Goal: Task Accomplishment & Management: Manage account settings

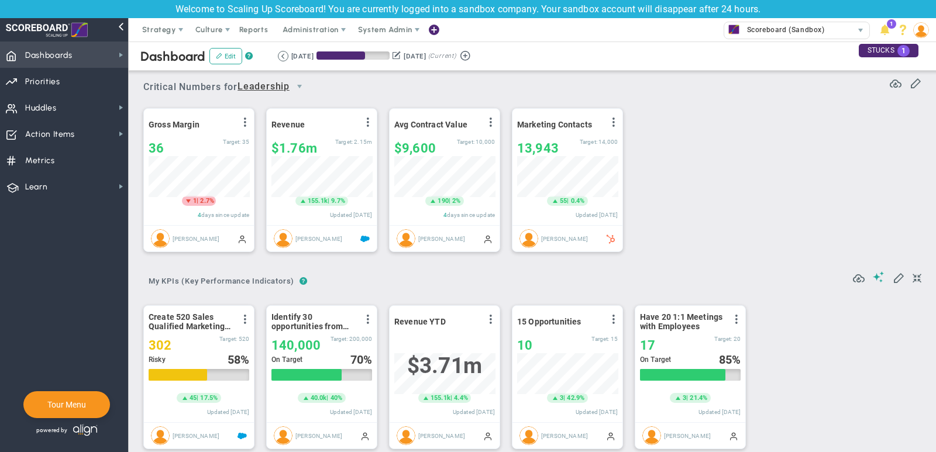
click at [95, 55] on span "Dashboards Dashboards" at bounding box center [64, 55] width 128 height 26
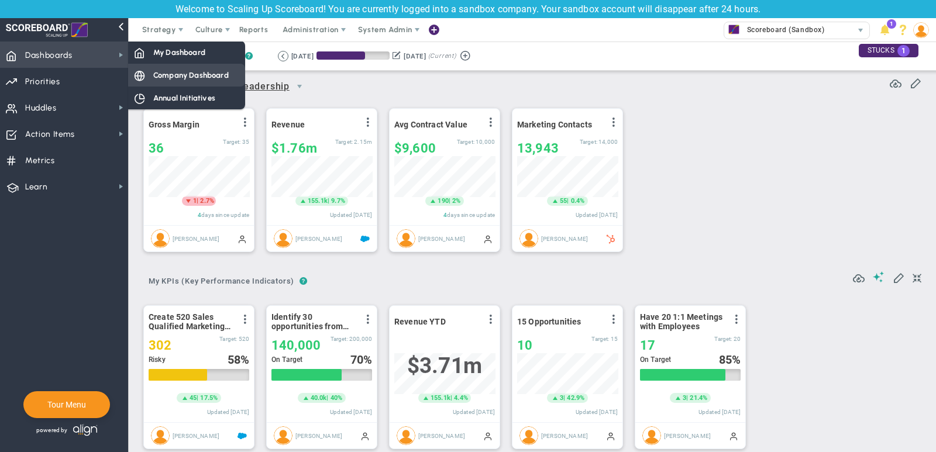
click at [169, 81] on div "Company Dashboard" at bounding box center [186, 75] width 117 height 23
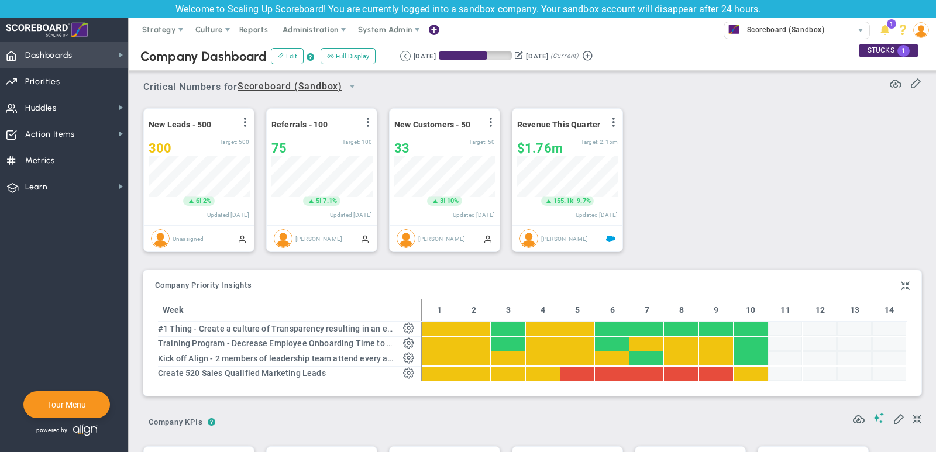
scroll to position [41, 101]
click at [154, 29] on span "Strategy" at bounding box center [159, 29] width 34 height 9
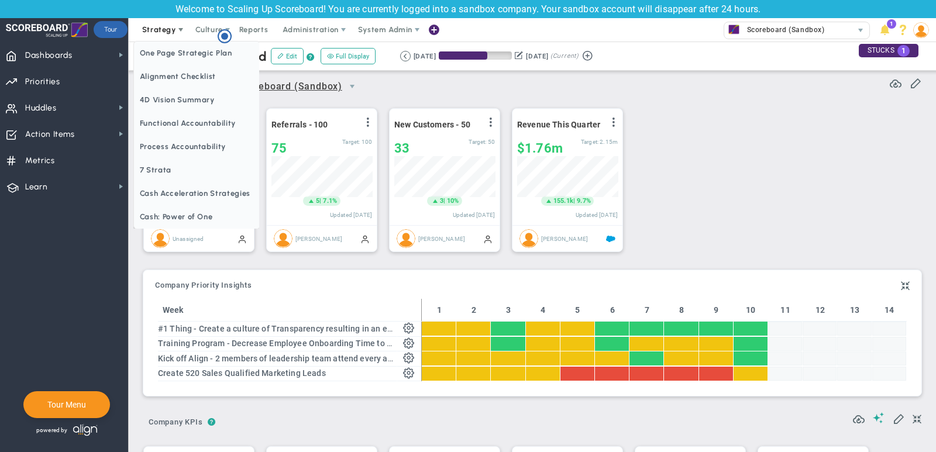
scroll to position [0, 0]
click at [170, 57] on span "One Page Strategic Plan" at bounding box center [197, 53] width 126 height 23
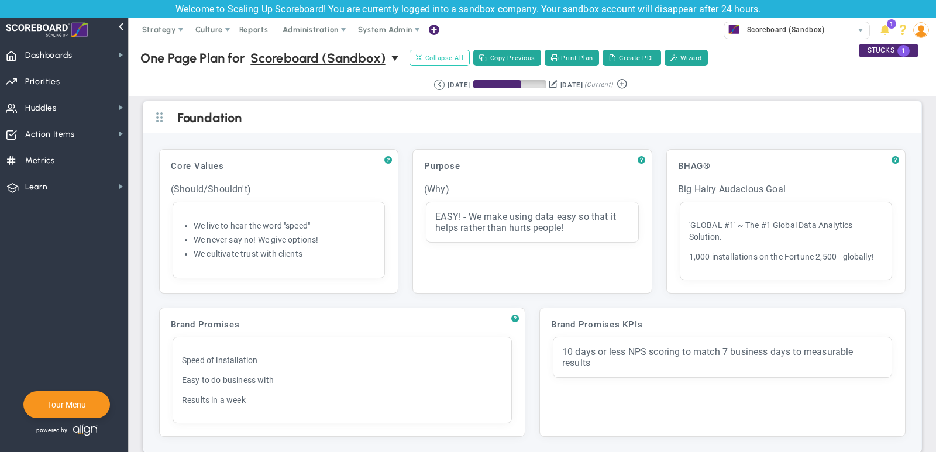
click at [446, 54] on span "Collapse All" at bounding box center [439, 58] width 47 height 11
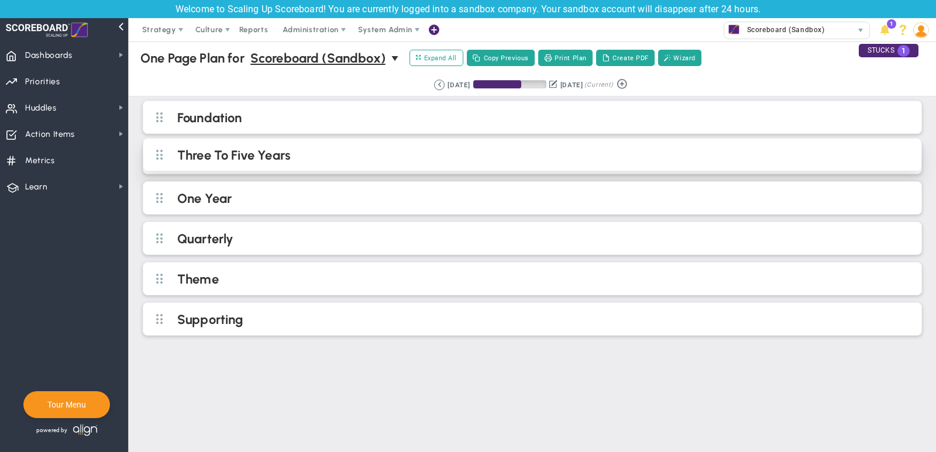
click at [352, 159] on h2 "Three To Five Years" at bounding box center [542, 156] width 730 height 18
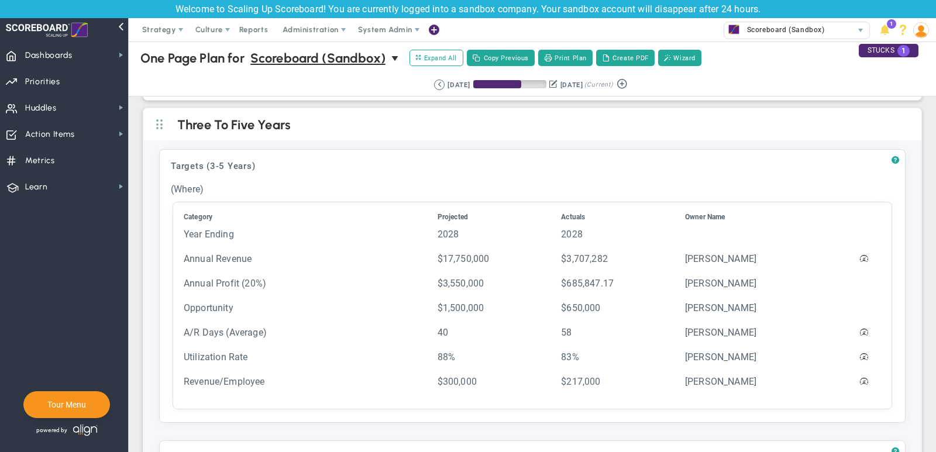
scroll to position [40, 0]
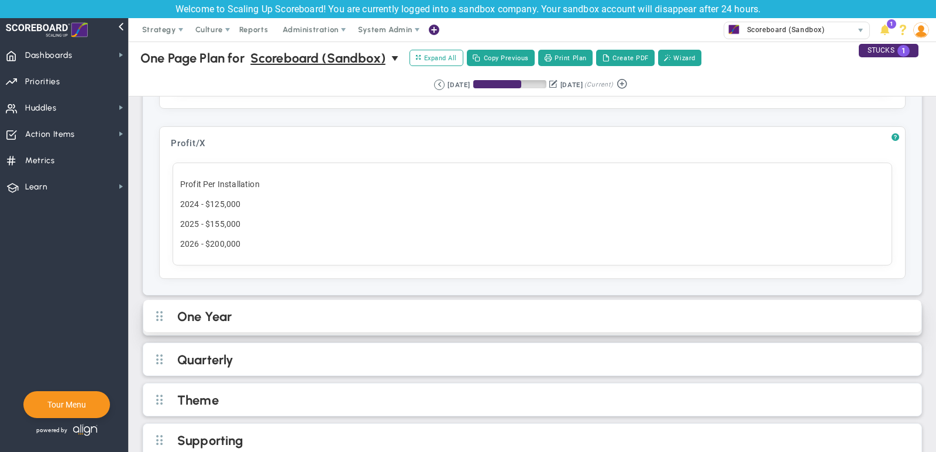
click at [245, 310] on h2 "One Year" at bounding box center [542, 318] width 730 height 18
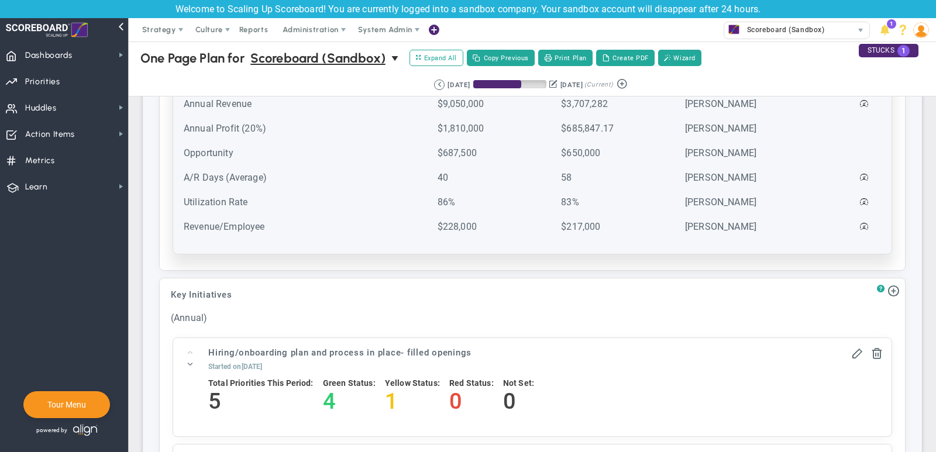
scroll to position [873, 0]
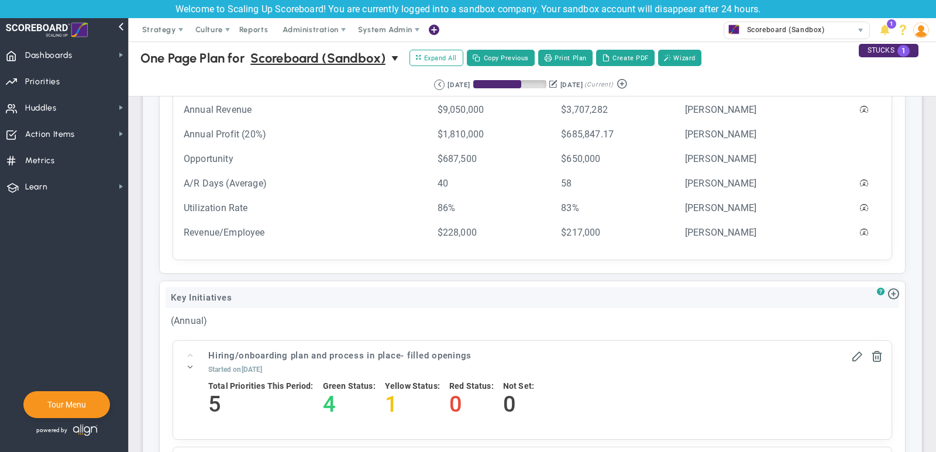
click at [238, 287] on div "Key Initiatives" at bounding box center [533, 297] width 734 height 21
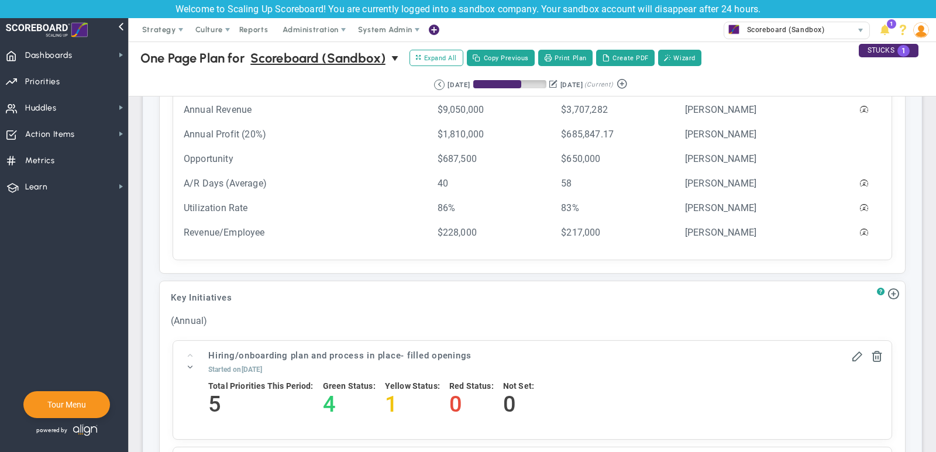
click at [156, 263] on div "? Goals (1 Year) Click to add header Goals (1 Year) Goals (1 Year) No header ad…" at bounding box center [532, 333] width 761 height 667
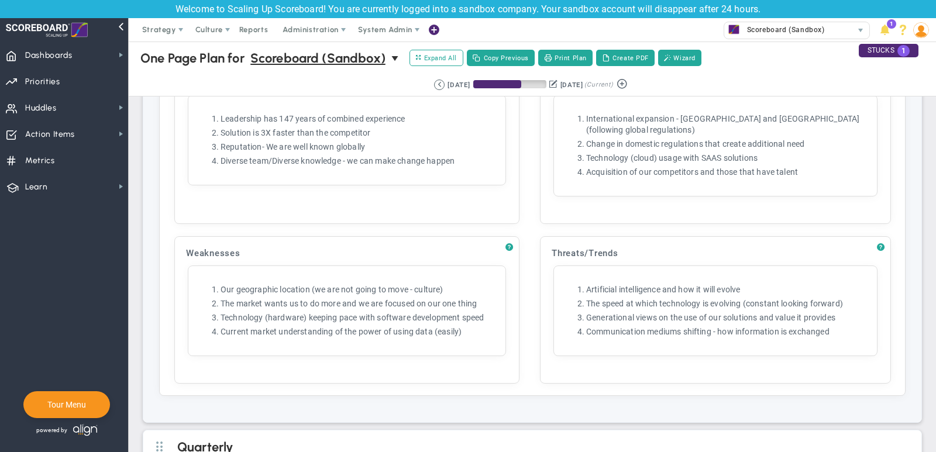
scroll to position [1747, 0]
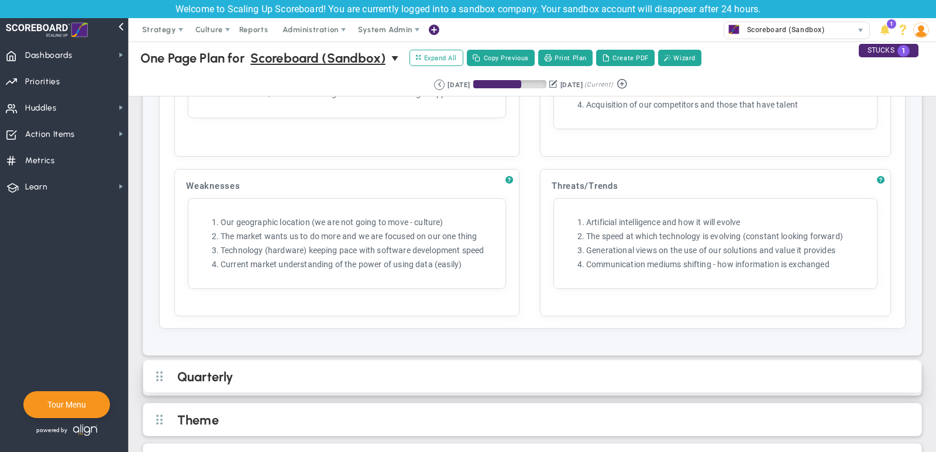
click at [251, 369] on h2 "Quarterly" at bounding box center [542, 378] width 730 height 18
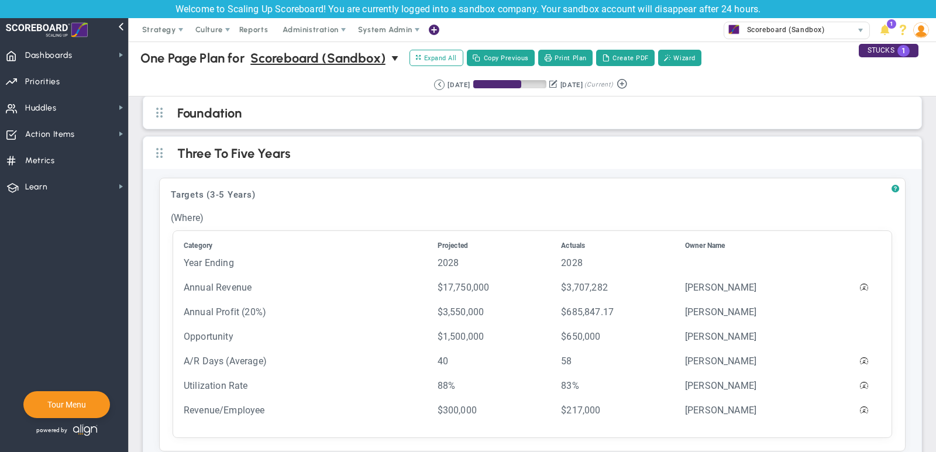
scroll to position [4, 0]
click at [638, 61] on button "Create PDF" at bounding box center [625, 58] width 59 height 16
click at [80, 46] on span "Dashboards Dashboards" at bounding box center [64, 55] width 128 height 26
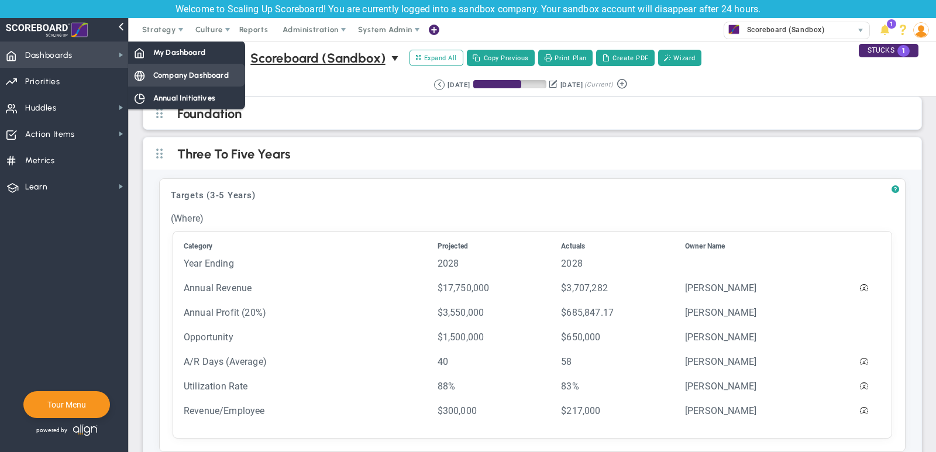
click at [190, 71] on span "Company Dashboard" at bounding box center [190, 75] width 75 height 11
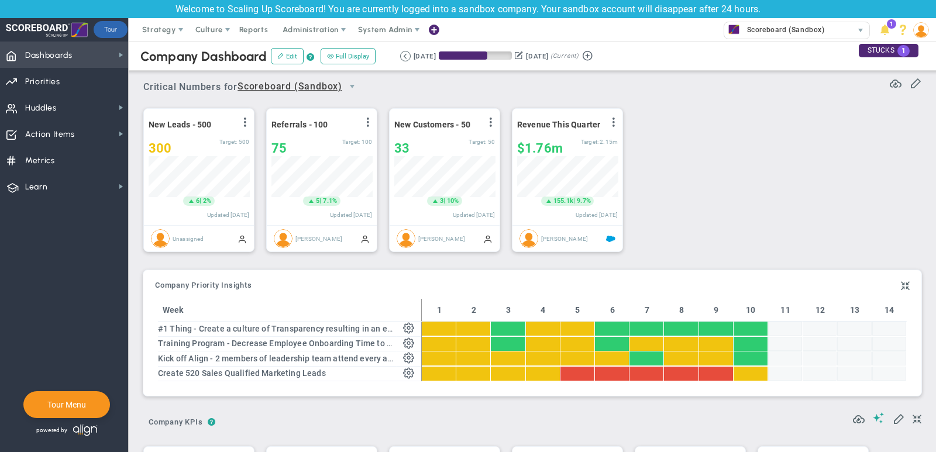
scroll to position [585108, 585048]
click at [355, 84] on span "select" at bounding box center [352, 86] width 9 height 9
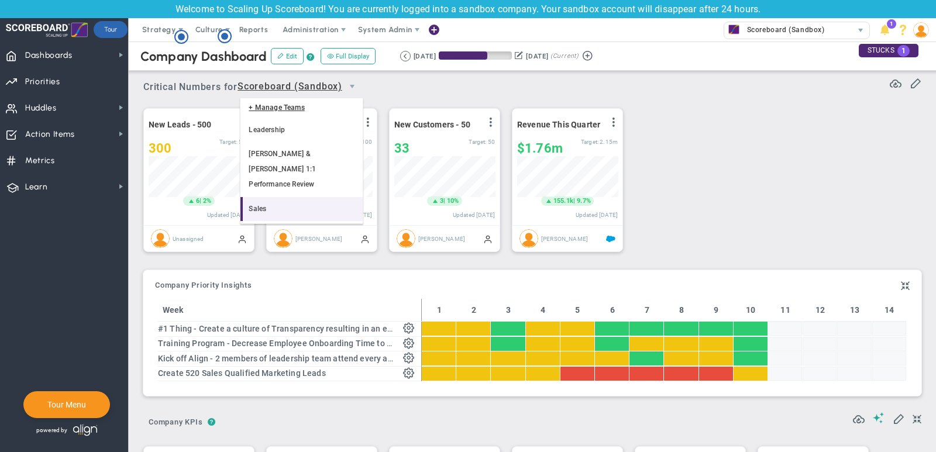
click at [288, 197] on li "Sales" at bounding box center [301, 209] width 122 height 25
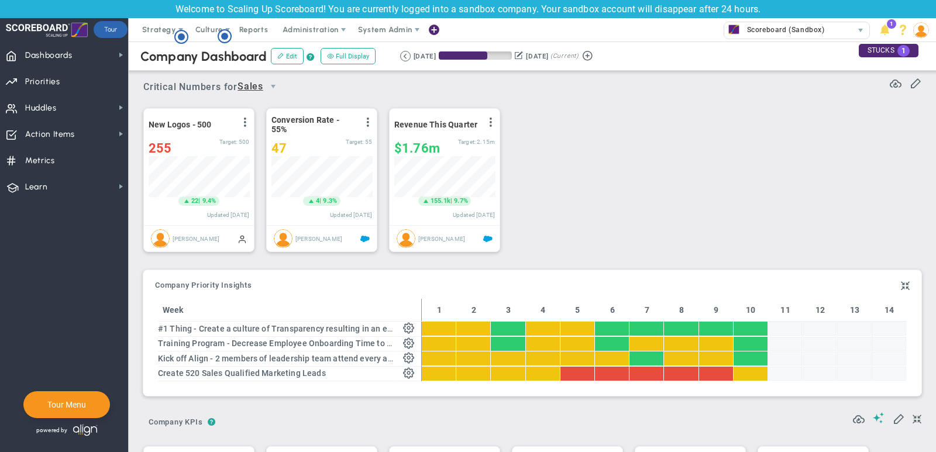
scroll to position [41, 101]
click at [276, 84] on span "select" at bounding box center [273, 86] width 9 height 9
click at [260, 135] on li "Scoreboard (Sandbox)" at bounding box center [262, 137] width 44 height 39
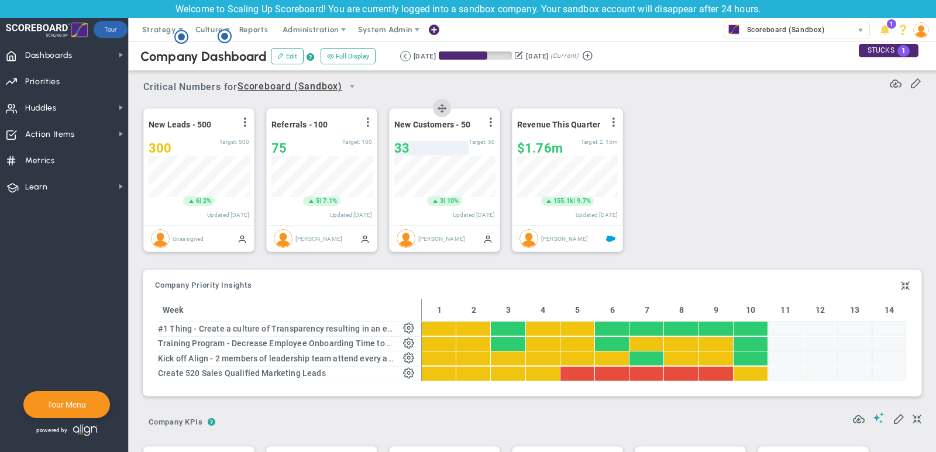
click at [421, 142] on div "33" at bounding box center [431, 148] width 74 height 15
type input "35"
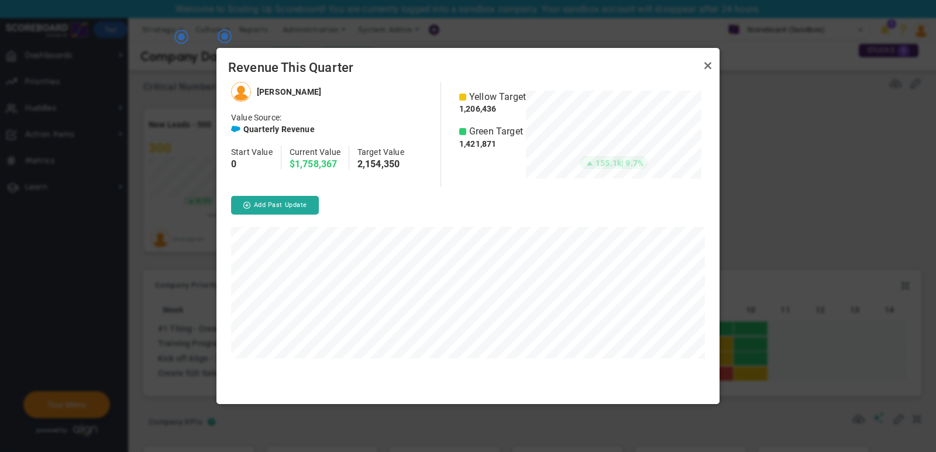
scroll to position [322, 503]
click at [709, 63] on link "Close" at bounding box center [708, 66] width 14 height 14
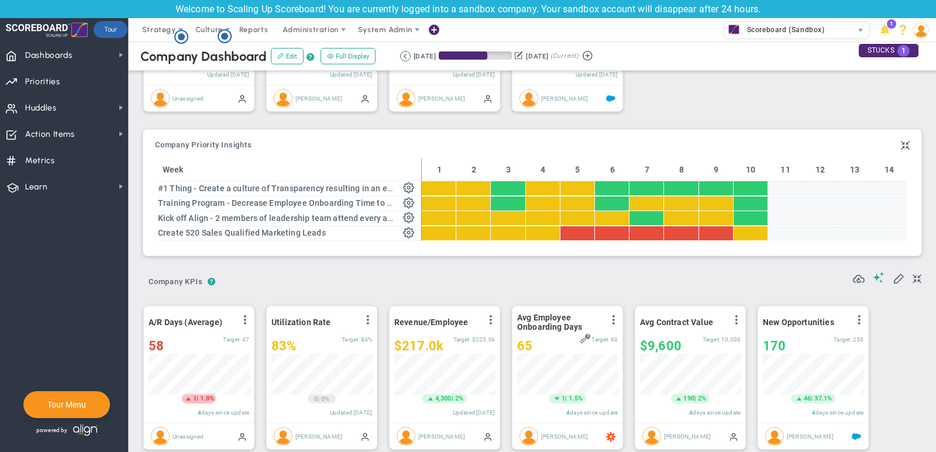
scroll to position [164, 0]
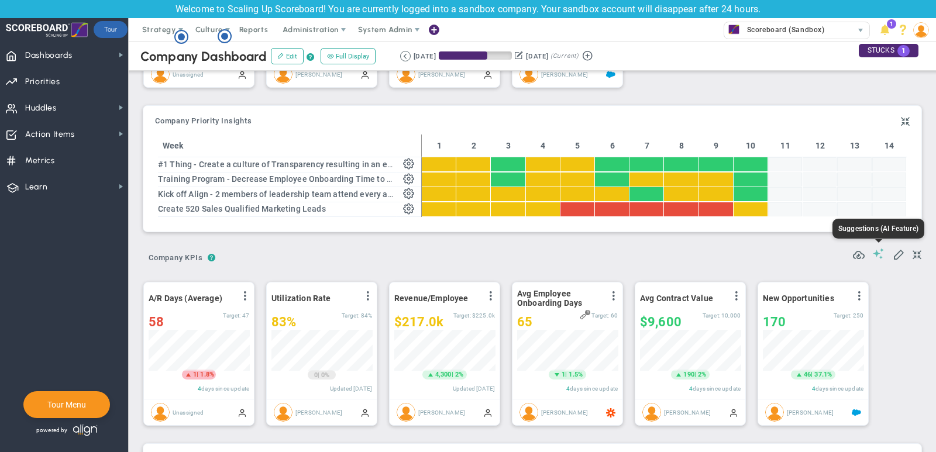
click at [876, 252] on span at bounding box center [879, 253] width 12 height 11
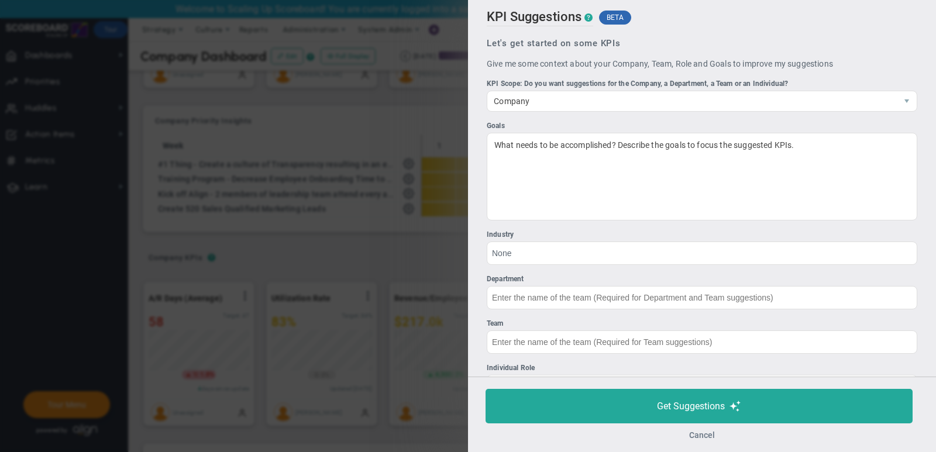
click at [703, 437] on button "Cancel" at bounding box center [702, 435] width 26 height 9
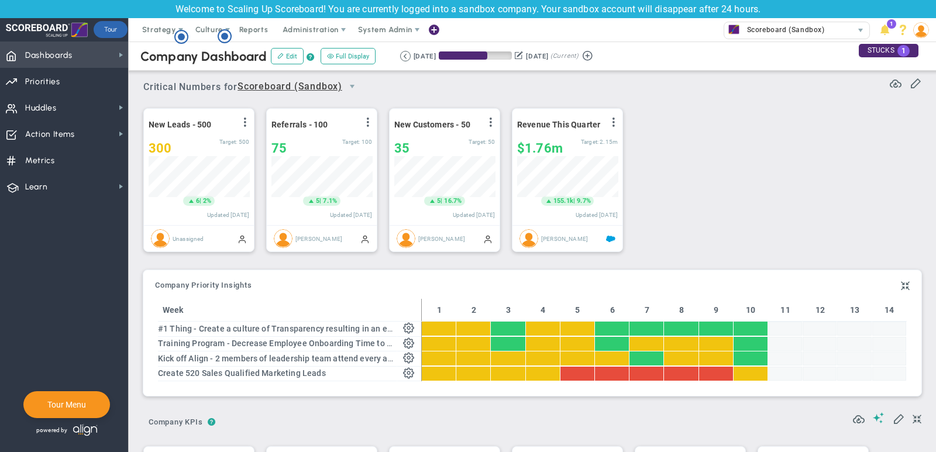
click at [94, 54] on span "Dashboards Dashboards" at bounding box center [64, 55] width 128 height 26
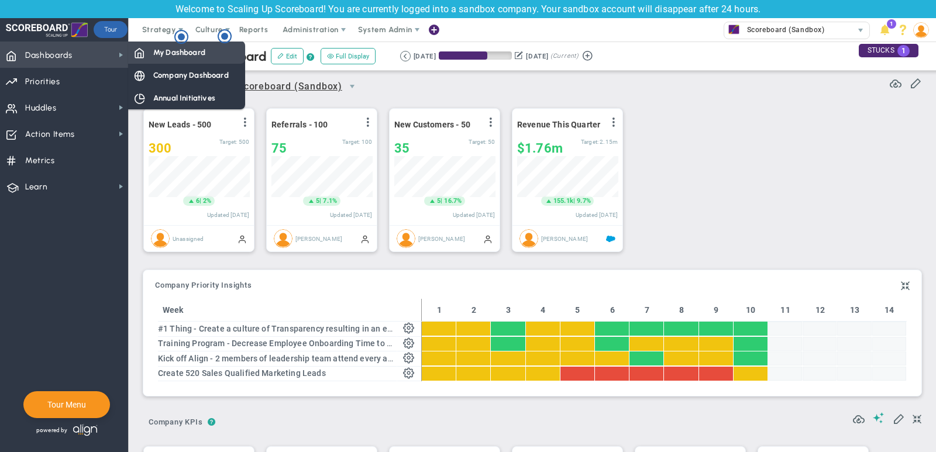
click at [183, 54] on span "My Dashboard" at bounding box center [179, 52] width 52 height 11
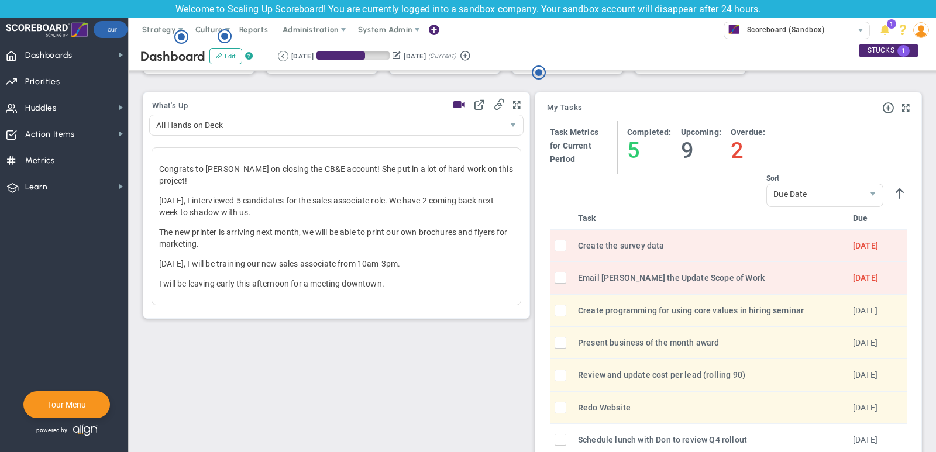
scroll to position [374, 0]
click at [29, 84] on span "Priorities" at bounding box center [42, 82] width 35 height 25
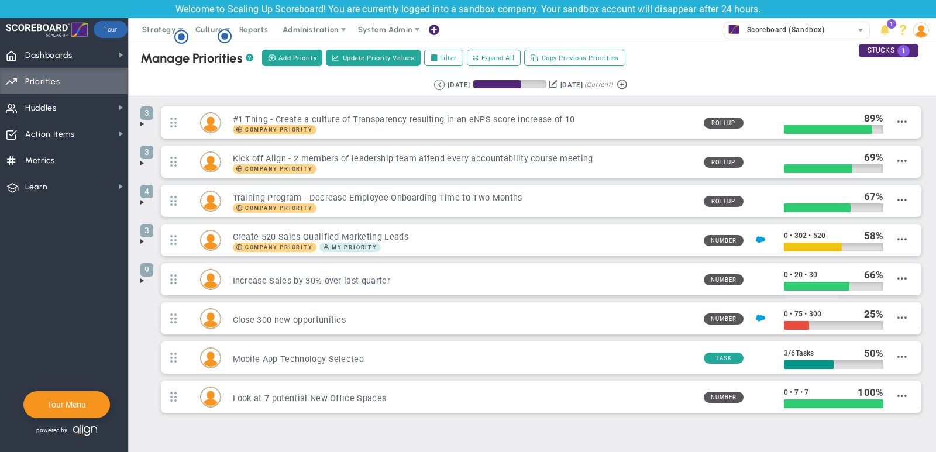
click at [142, 123] on span at bounding box center [142, 123] width 9 height 9
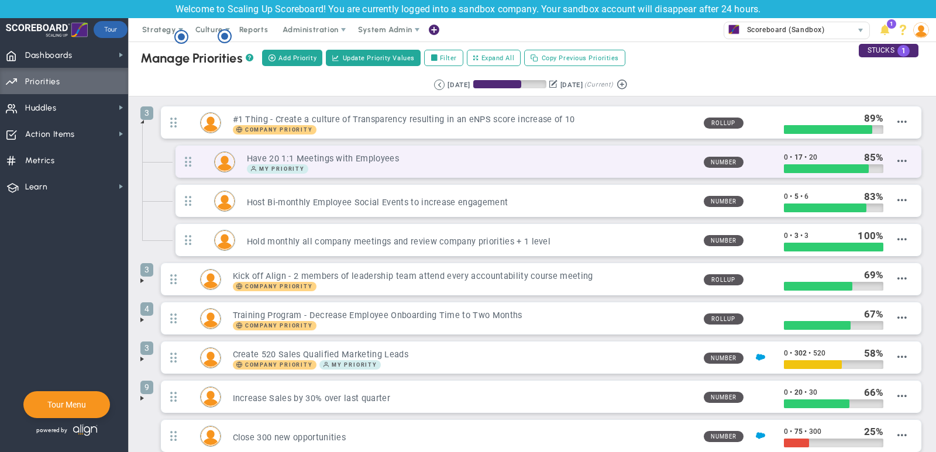
click at [671, 166] on div "My Priority" at bounding box center [471, 168] width 448 height 9
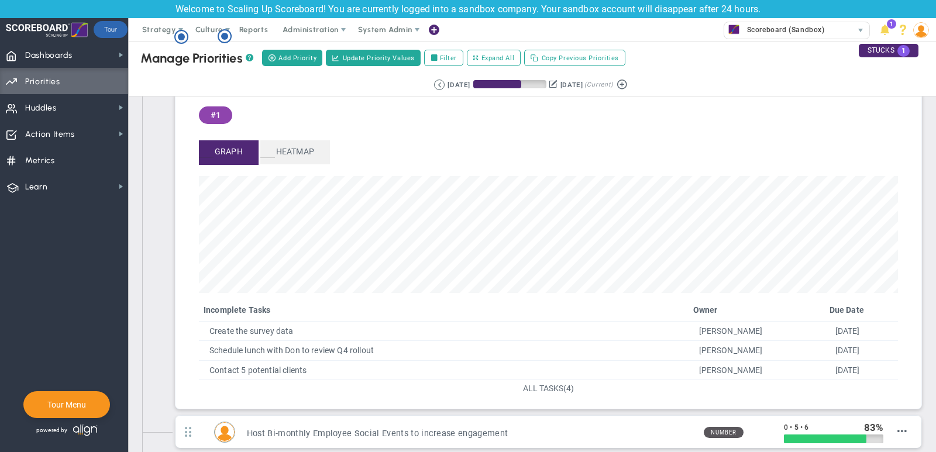
scroll to position [96, 0]
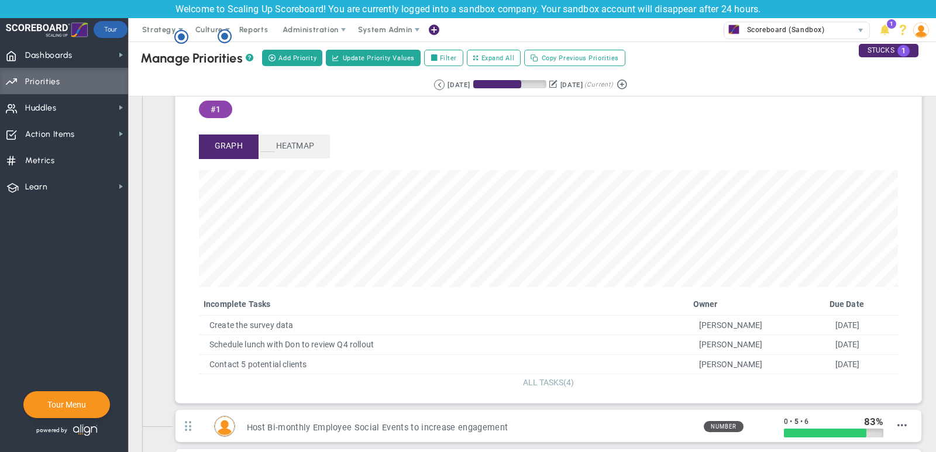
click at [548, 381] on span "ALL TASKS" at bounding box center [543, 382] width 40 height 9
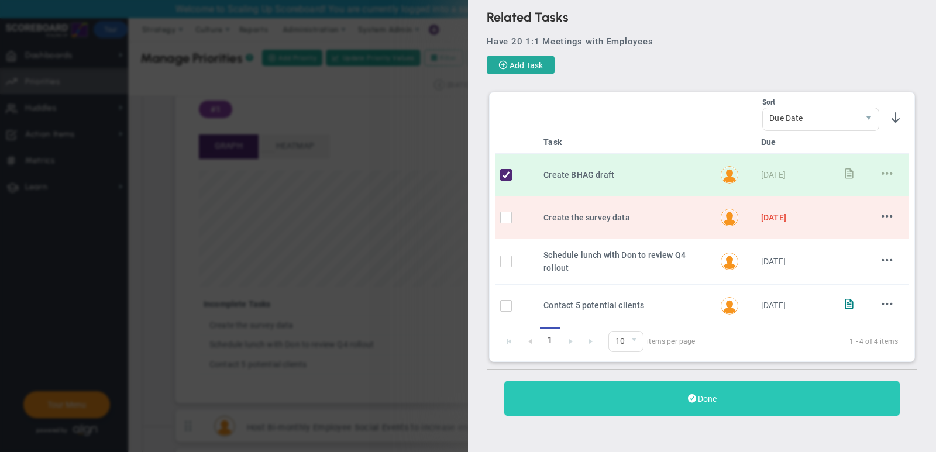
click at [721, 396] on button "Done" at bounding box center [702, 399] width 396 height 35
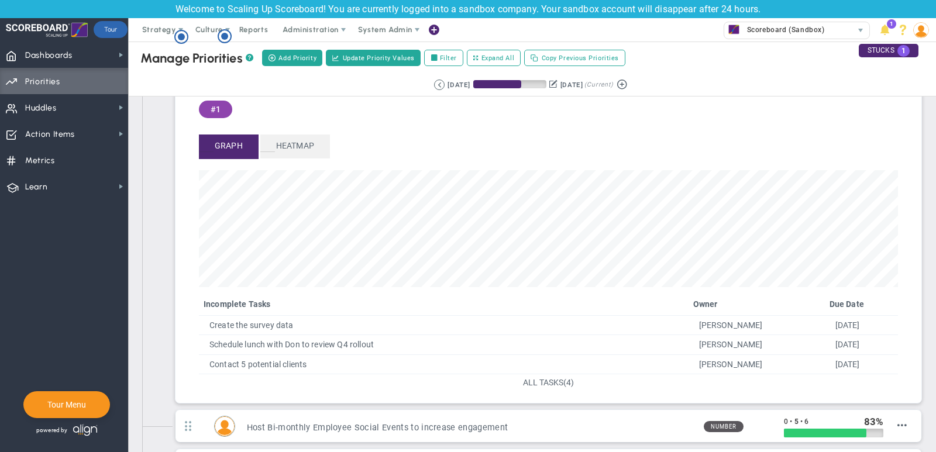
scroll to position [9, 0]
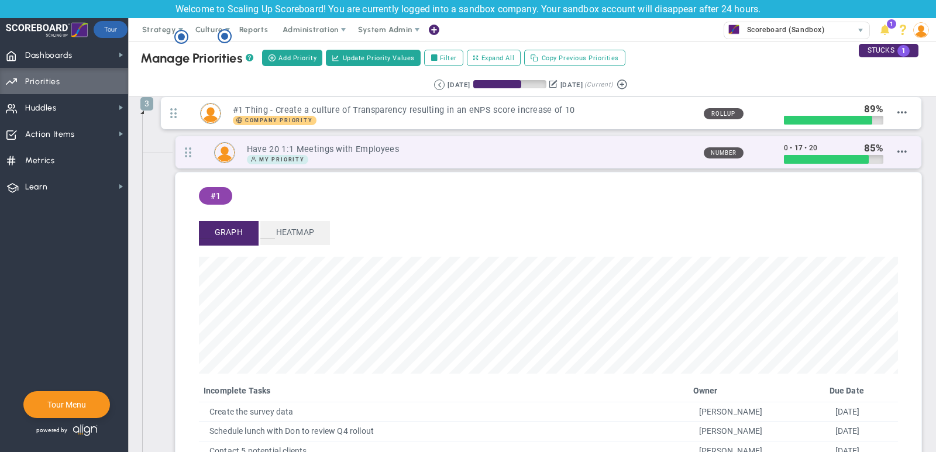
click at [622, 152] on h3 "Have 20 1:1 Meetings with Employees" at bounding box center [471, 149] width 448 height 11
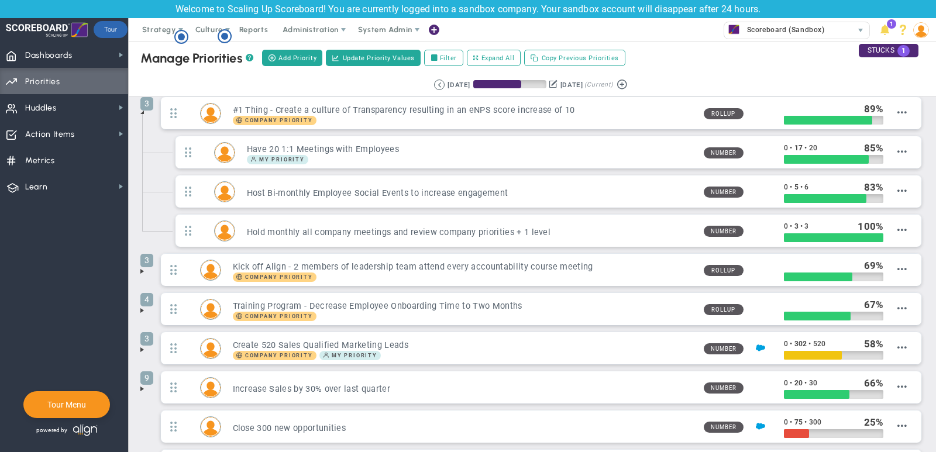
click at [143, 114] on span at bounding box center [142, 112] width 9 height 9
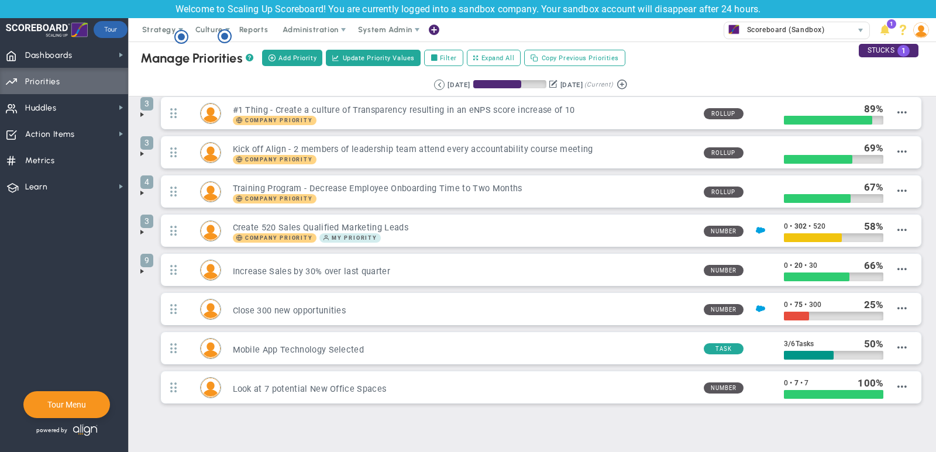
click at [143, 267] on span at bounding box center [142, 271] width 9 height 9
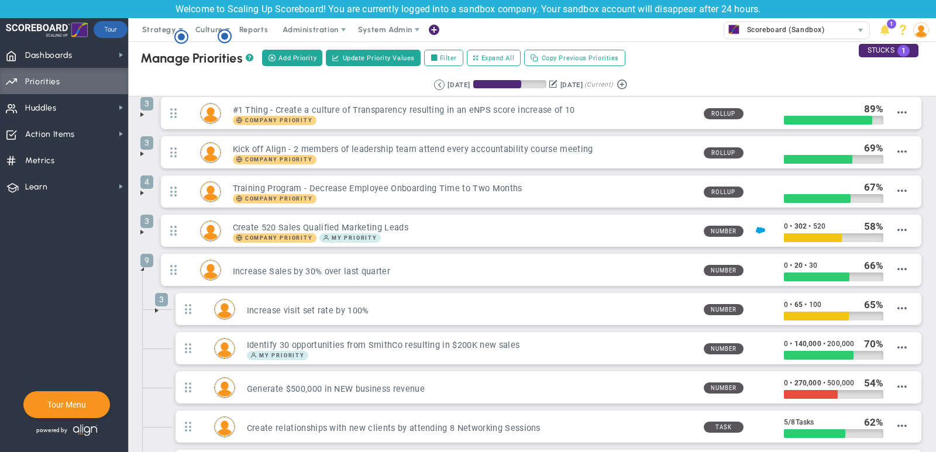
scroll to position [49, 0]
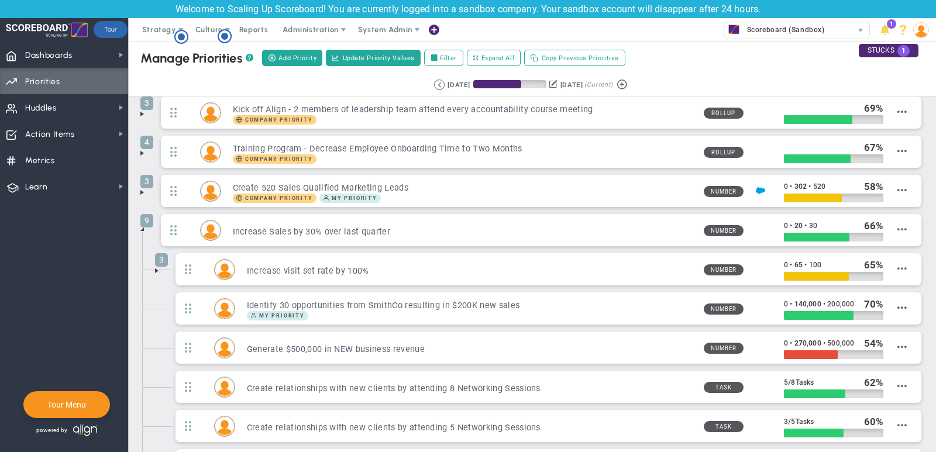
click at [157, 269] on span at bounding box center [156, 270] width 9 height 9
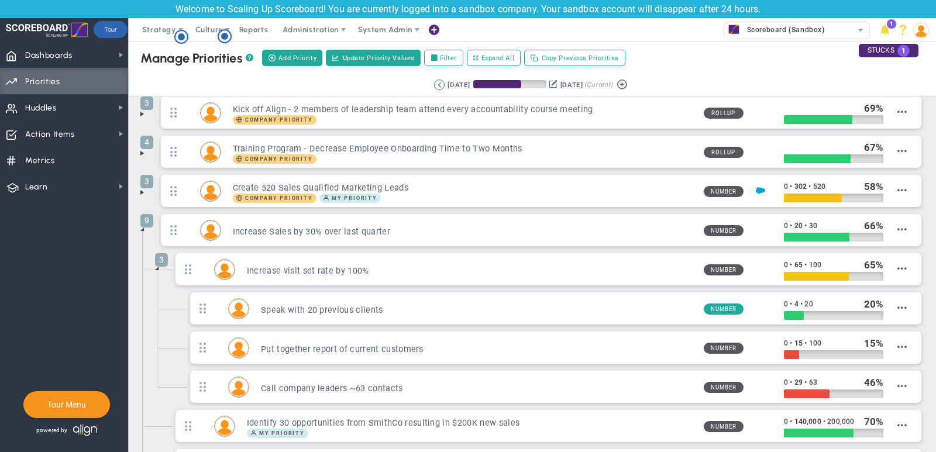
click at [157, 269] on span at bounding box center [156, 268] width 9 height 9
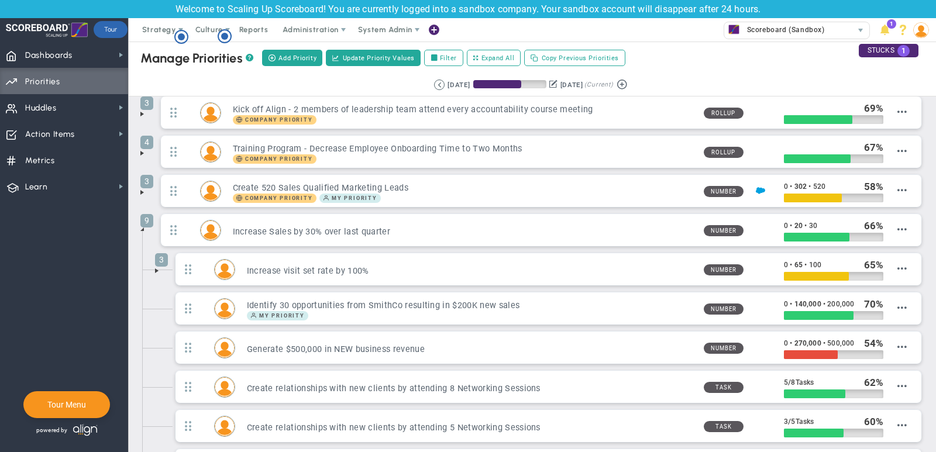
click at [138, 225] on span at bounding box center [142, 229] width 9 height 9
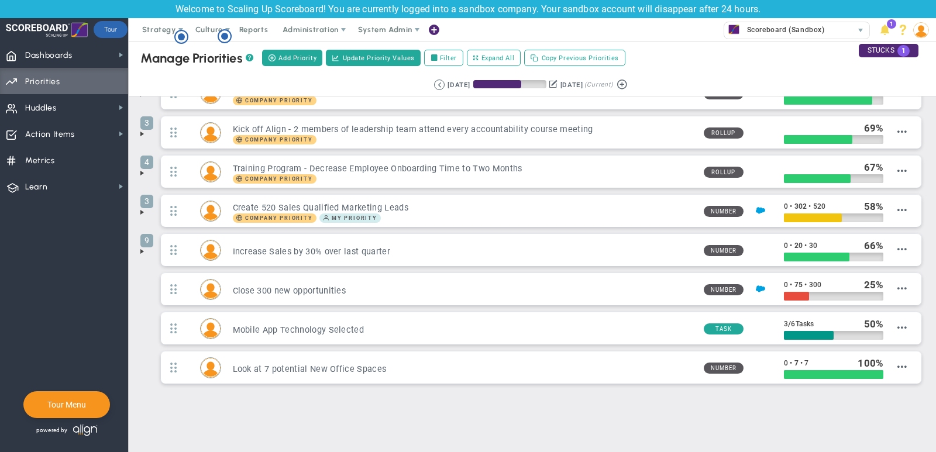
scroll to position [0, 0]
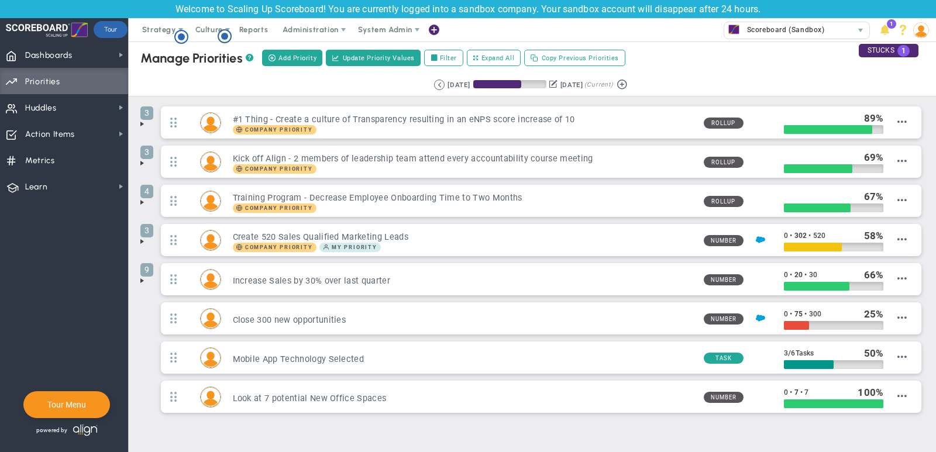
click at [143, 278] on span at bounding box center [142, 280] width 9 height 9
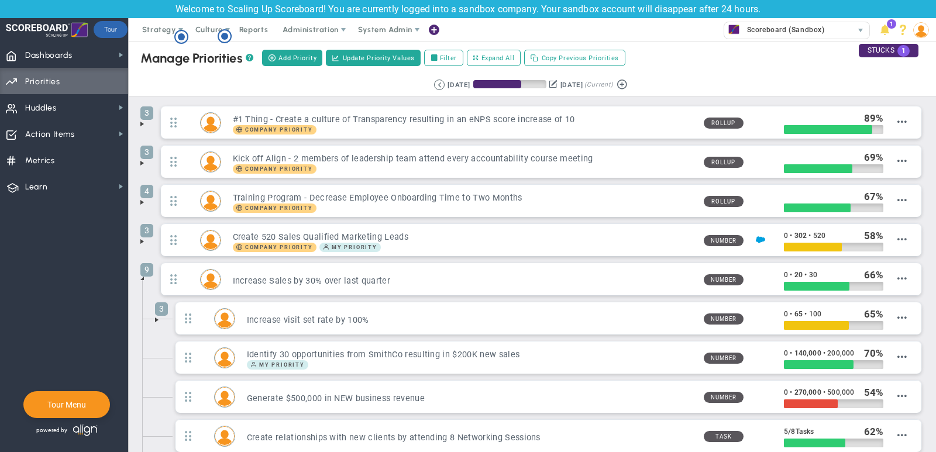
click at [144, 276] on span at bounding box center [142, 278] width 9 height 9
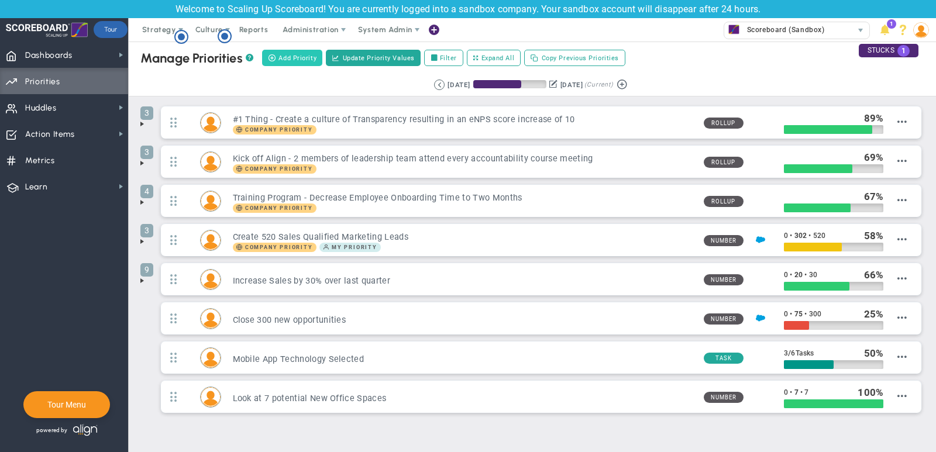
click at [305, 54] on span "Add Priority" at bounding box center [298, 58] width 38 height 10
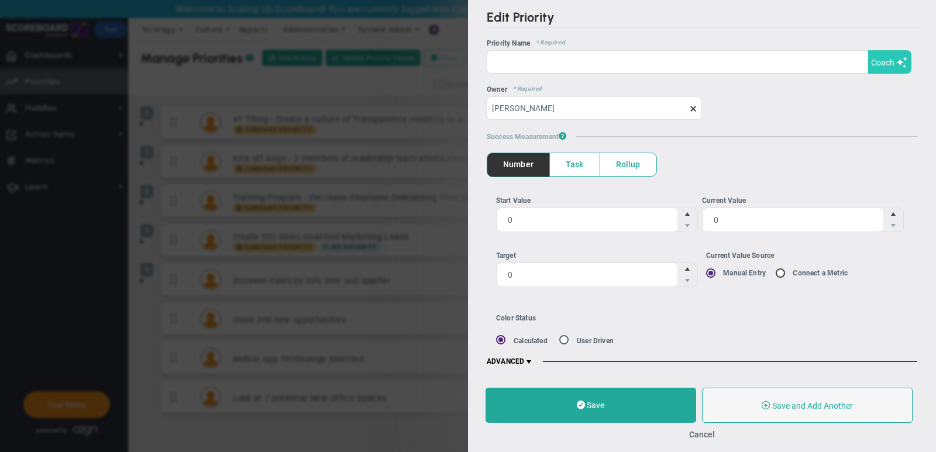
click at [897, 72] on button "Coach" at bounding box center [889, 61] width 43 height 23
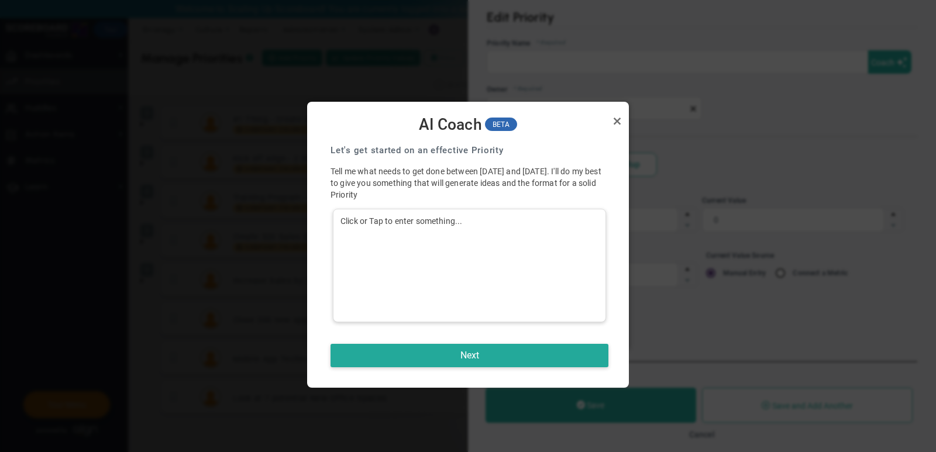
click at [463, 272] on div "Click or Tap to enter something..." at bounding box center [469, 266] width 273 height 114
click at [501, 356] on button "Next" at bounding box center [470, 355] width 278 height 23
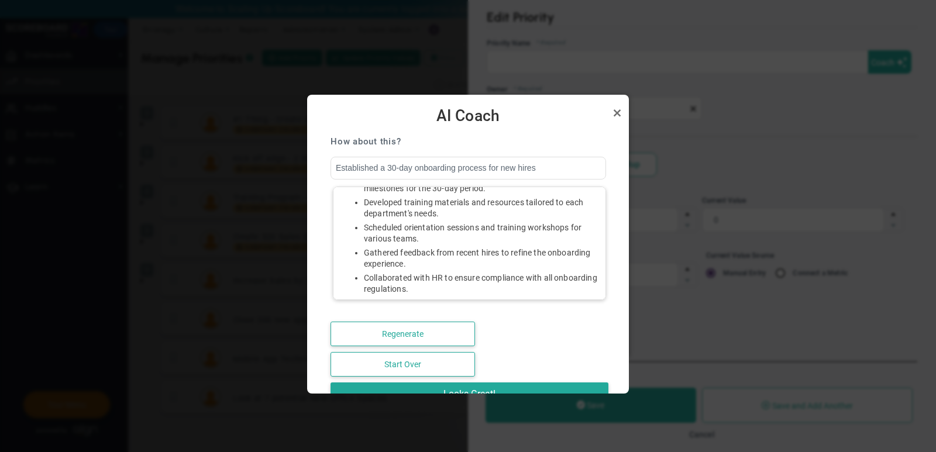
scroll to position [92, 0]
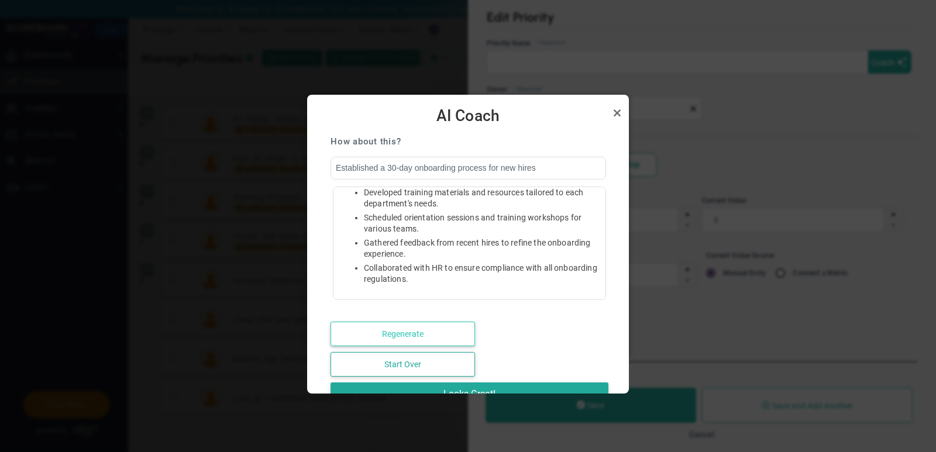
click at [410, 329] on button "Regenerate" at bounding box center [403, 334] width 145 height 25
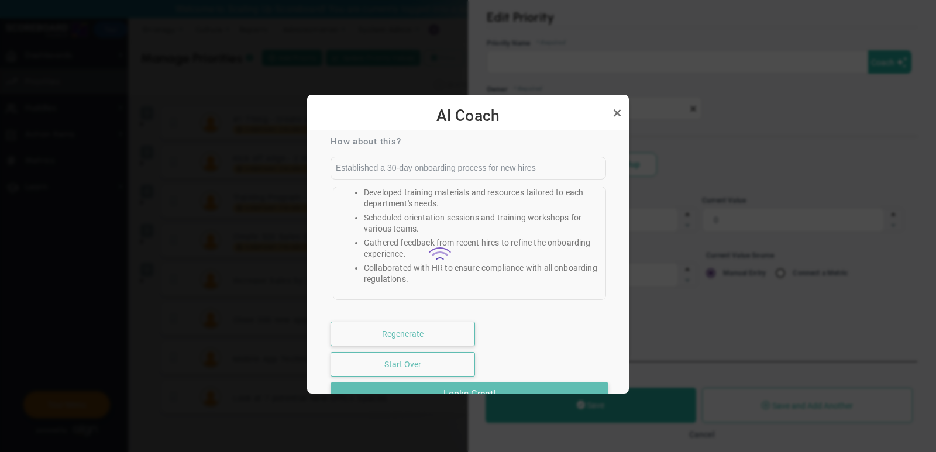
type input "Developed Onboarding Process for 100% of New Employees"
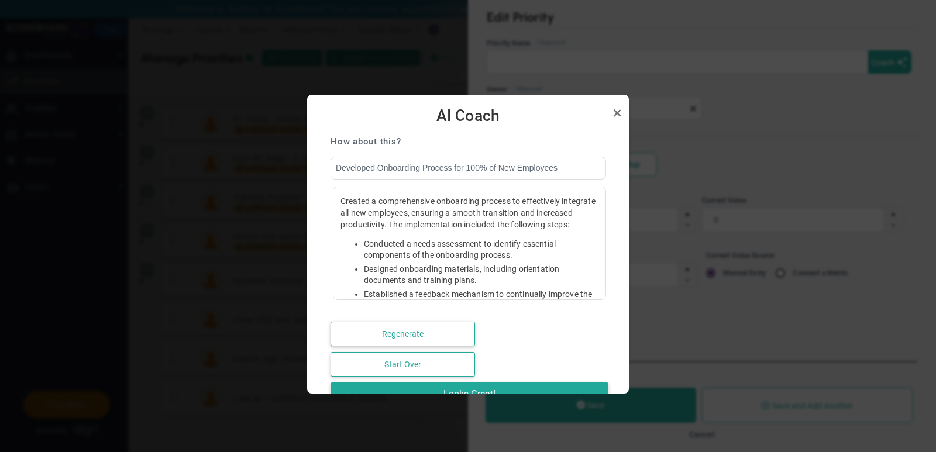
scroll to position [0, 0]
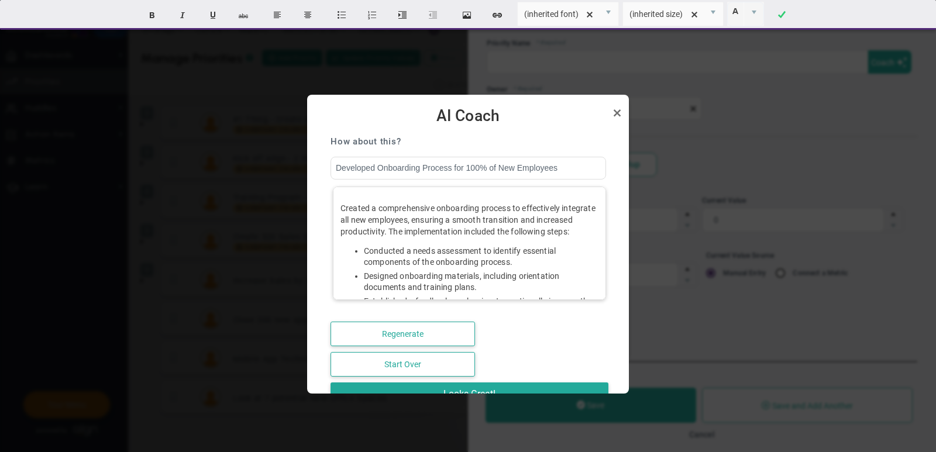
click at [560, 249] on li "Conducted a needs assessment to identify essential components of the onboarding…" at bounding box center [481, 257] width 235 height 22
click at [617, 113] on link "Close" at bounding box center [617, 113] width 14 height 14
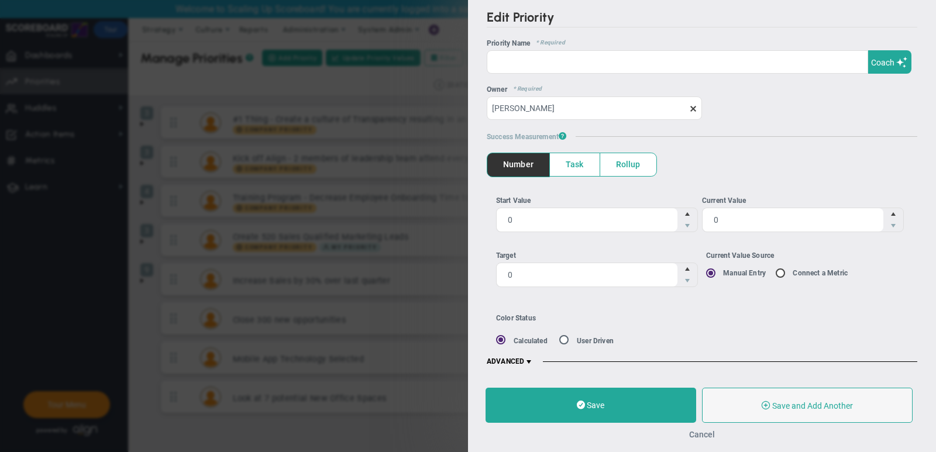
click at [696, 431] on button "Cancel" at bounding box center [702, 434] width 26 height 9
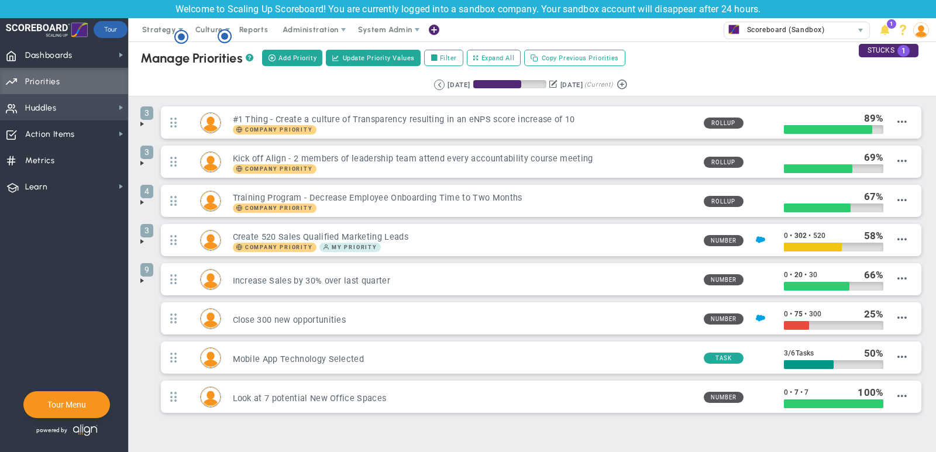
click at [70, 111] on span "Huddles Huddles" at bounding box center [64, 107] width 128 height 26
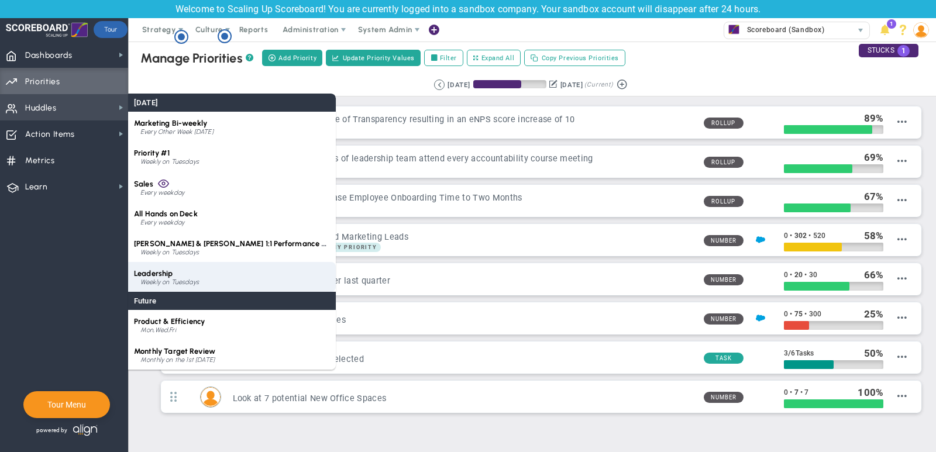
click at [165, 273] on span "Leadership" at bounding box center [153, 273] width 39 height 9
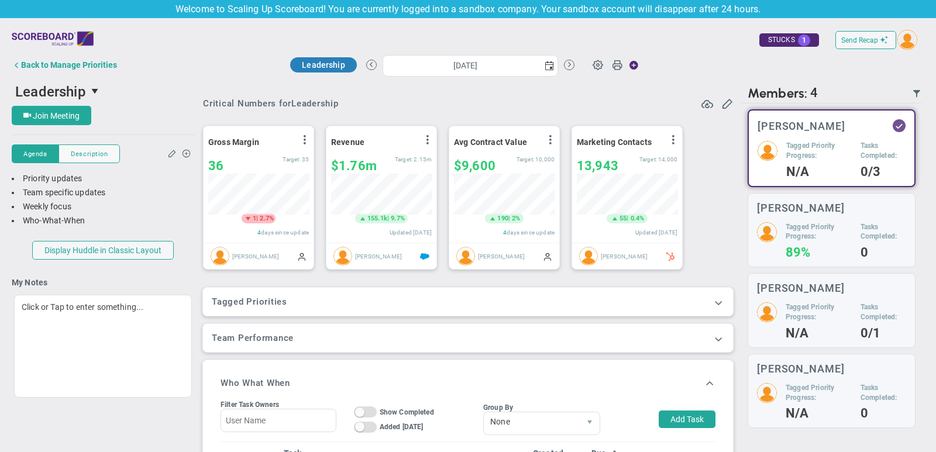
scroll to position [41, 101]
click at [720, 302] on span at bounding box center [719, 303] width 12 height 12
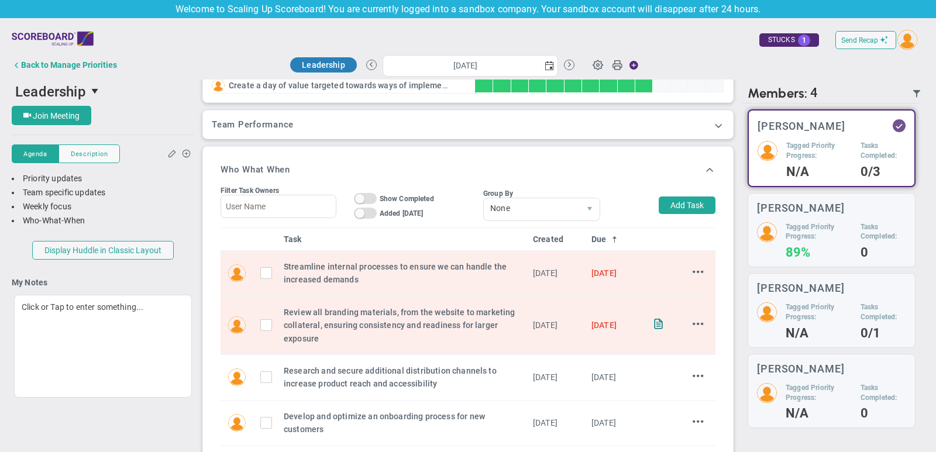
scroll to position [307, 0]
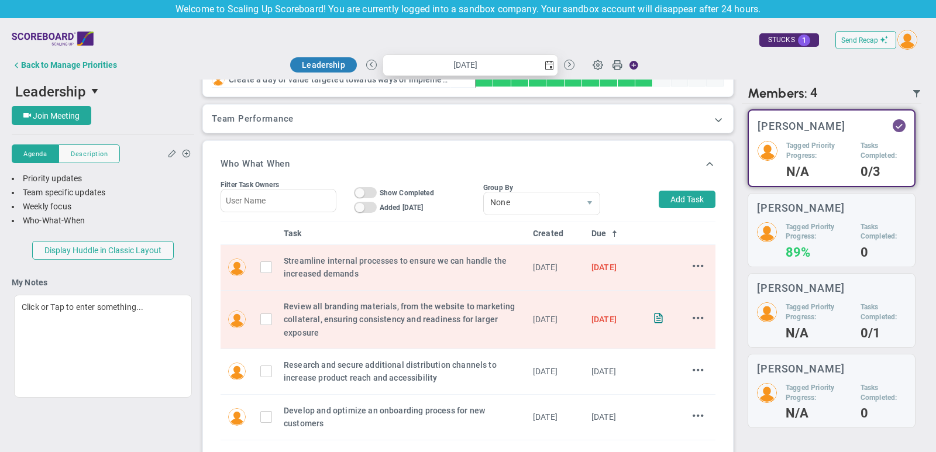
click at [550, 63] on span "select" at bounding box center [549, 65] width 9 height 9
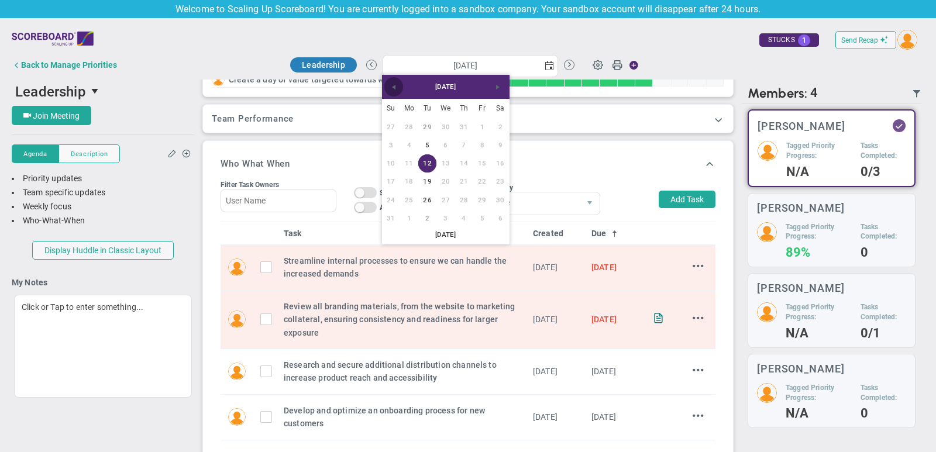
click at [391, 87] on span "Previous" at bounding box center [393, 87] width 9 height 9
click at [425, 126] on link "1" at bounding box center [427, 127] width 18 height 18
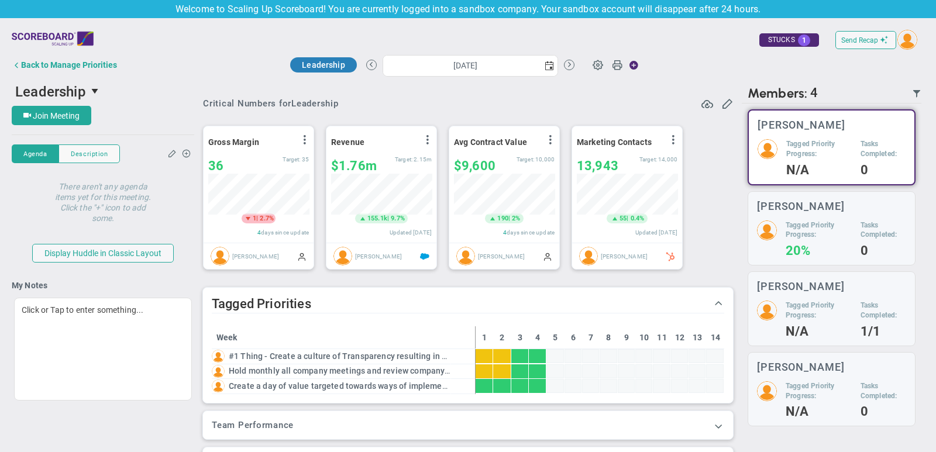
scroll to position [41, 101]
click at [551, 57] on span "select" at bounding box center [549, 65] width 16 height 20
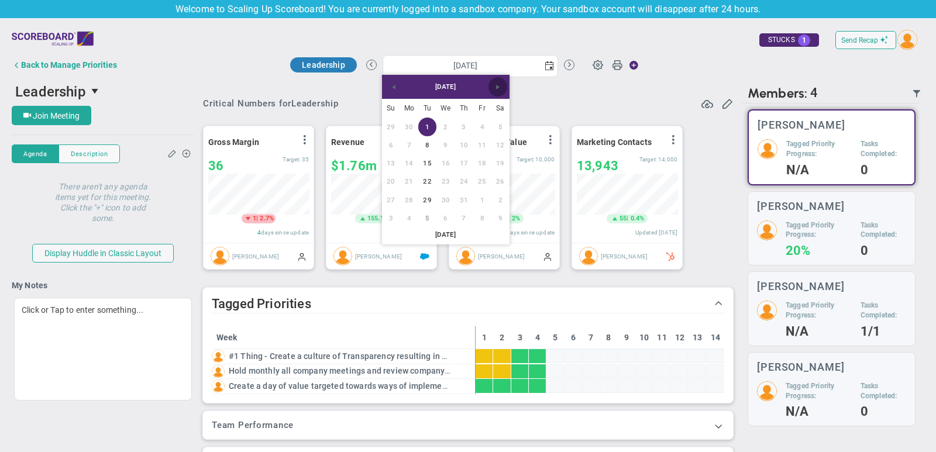
click at [496, 85] on span "Next" at bounding box center [497, 87] width 9 height 9
click at [429, 160] on link "12" at bounding box center [427, 163] width 18 height 18
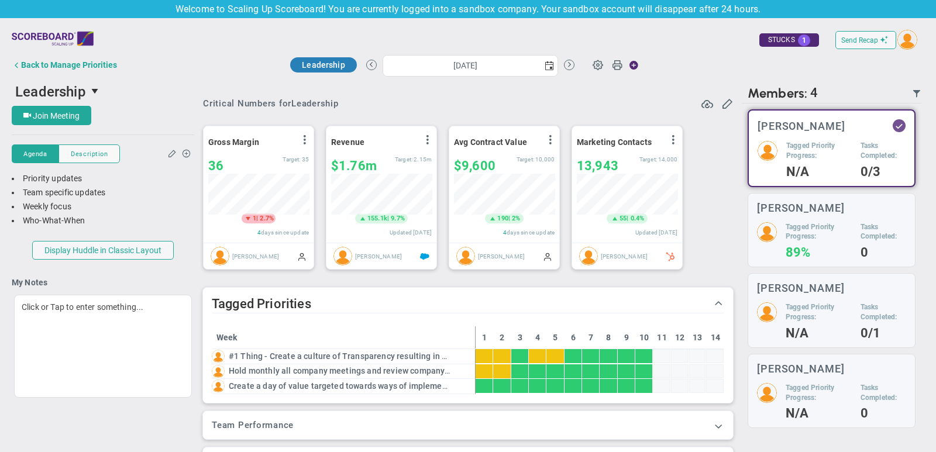
scroll to position [41, 101]
click at [623, 102] on div "Critical Numbers for Leadership" at bounding box center [468, 103] width 530 height 13
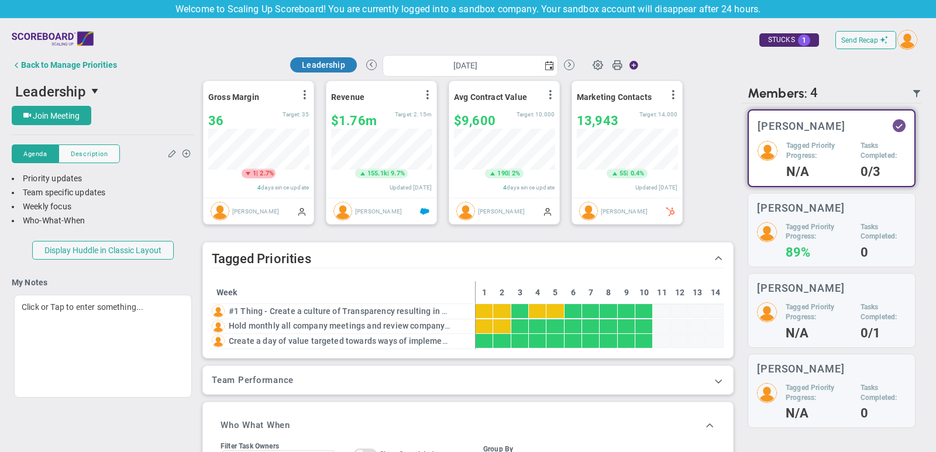
scroll to position [47, 0]
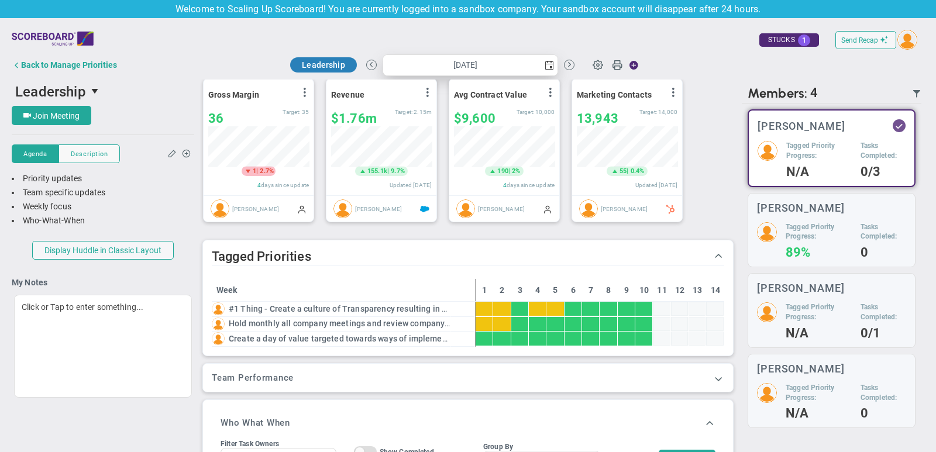
click at [548, 66] on span "select" at bounding box center [549, 65] width 9 height 9
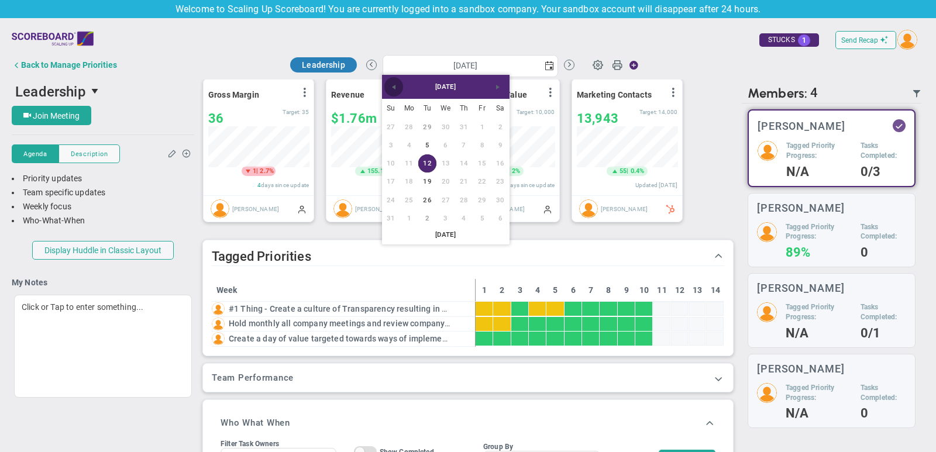
click at [390, 91] on span "Previous" at bounding box center [393, 87] width 9 height 9
click at [427, 201] on link "29" at bounding box center [427, 200] width 18 height 18
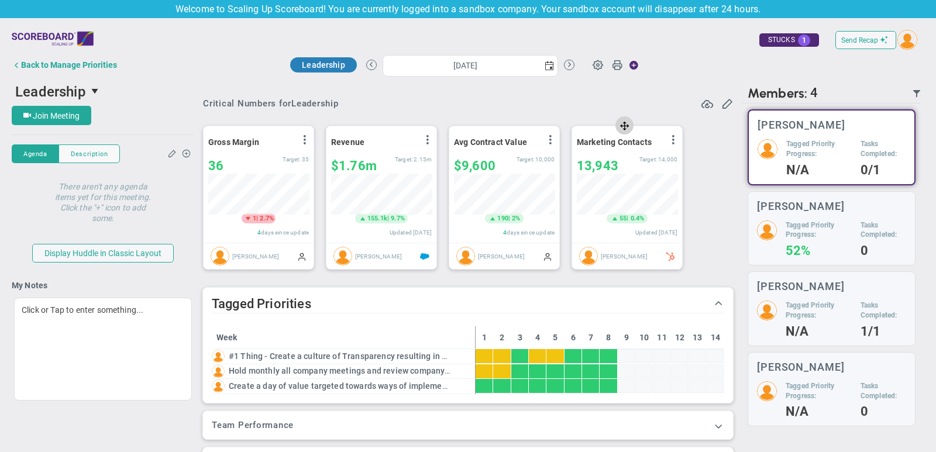
scroll to position [41, 101]
click at [548, 68] on span "select" at bounding box center [549, 65] width 9 height 9
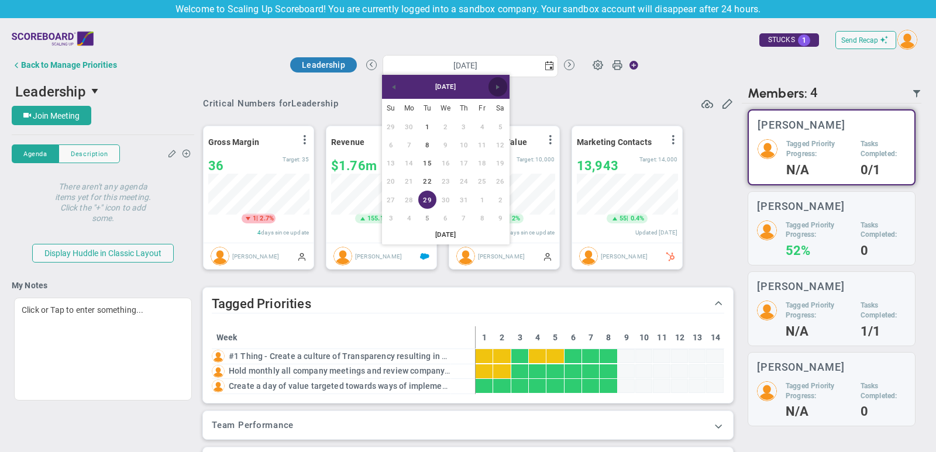
click at [498, 90] on span "Next" at bounding box center [497, 87] width 9 height 9
click at [425, 164] on link "12" at bounding box center [427, 163] width 18 height 18
type input "[DATE]"
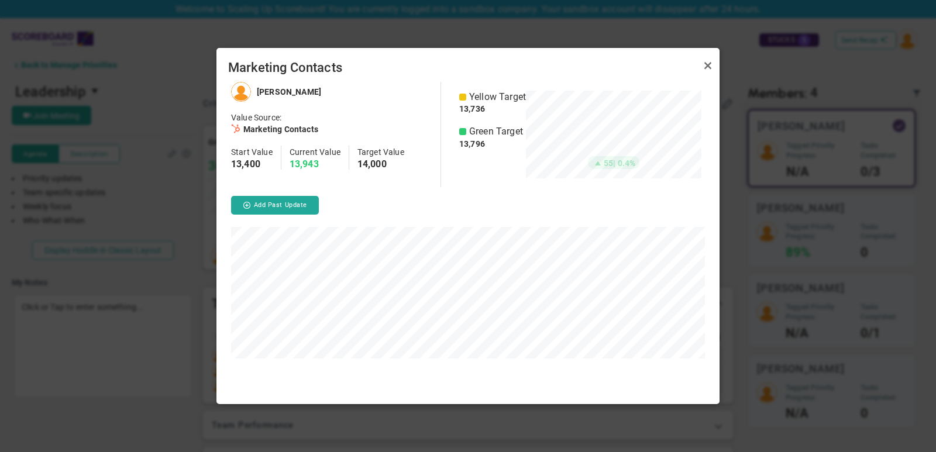
scroll to position [322, 503]
click at [708, 67] on link "Close" at bounding box center [708, 66] width 14 height 14
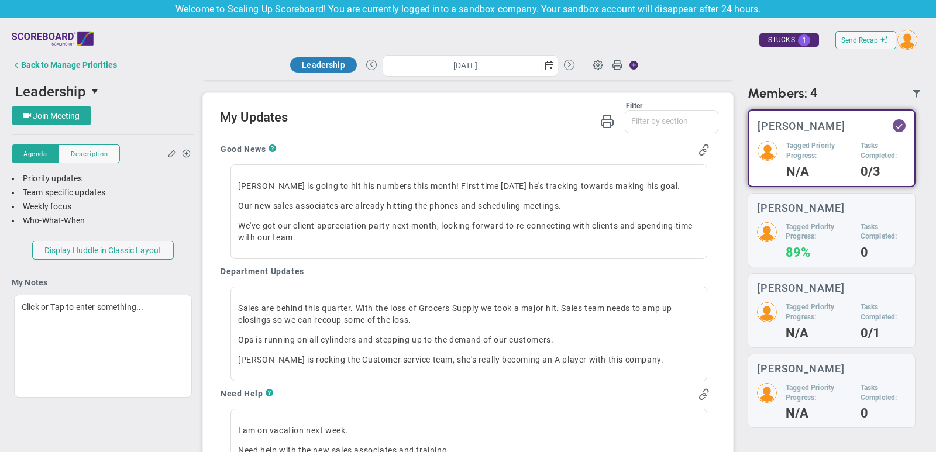
scroll to position [755, 0]
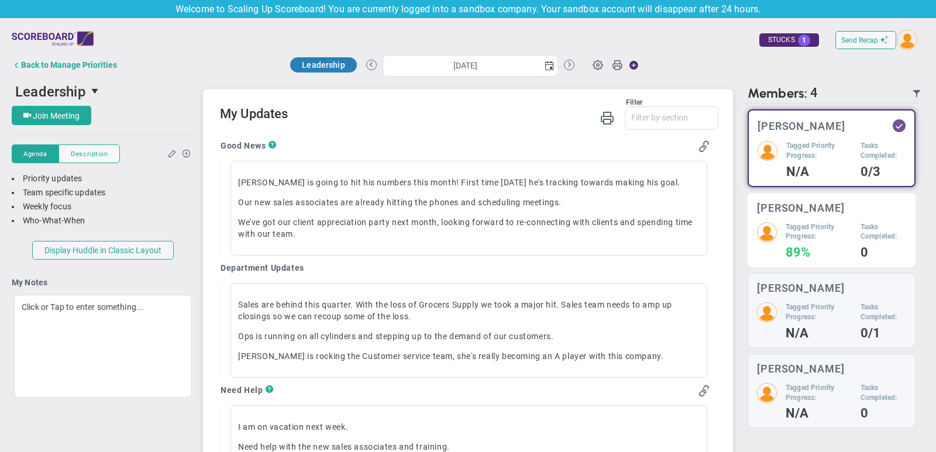
click at [812, 227] on h5 "Tagged Priority Progress:" at bounding box center [819, 232] width 66 height 20
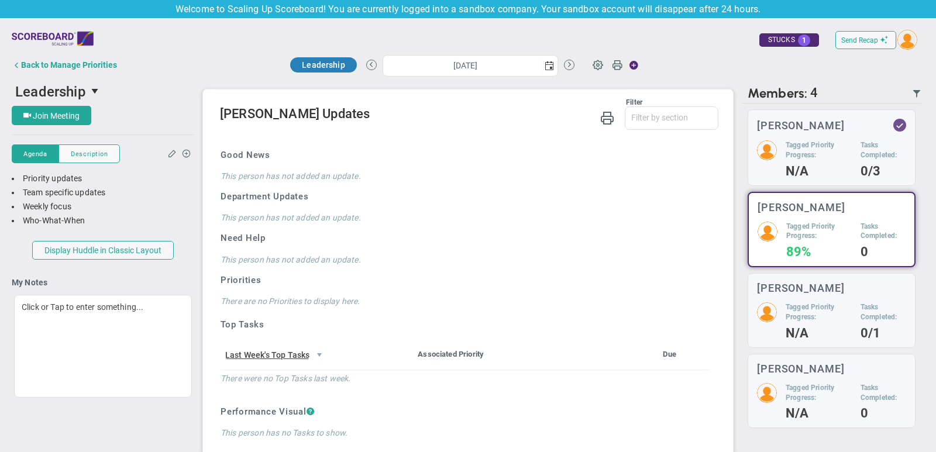
scroll to position [749, 0]
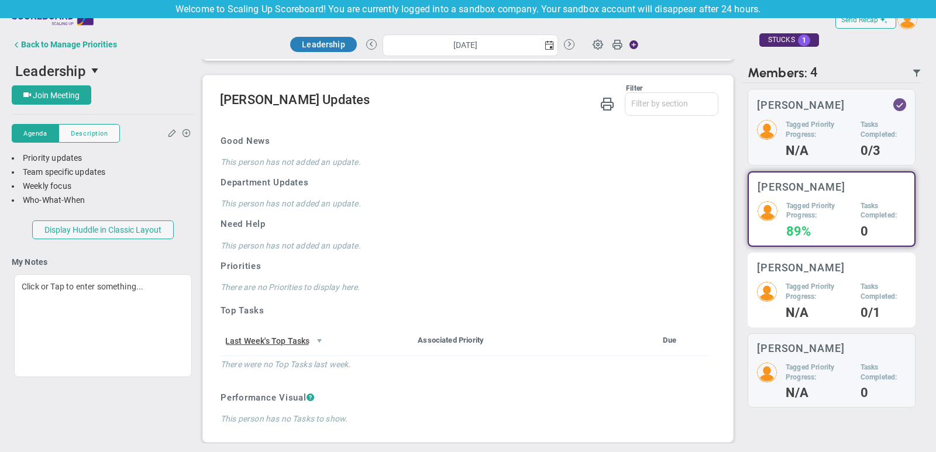
click at [789, 308] on h4 "N/A" at bounding box center [819, 313] width 66 height 11
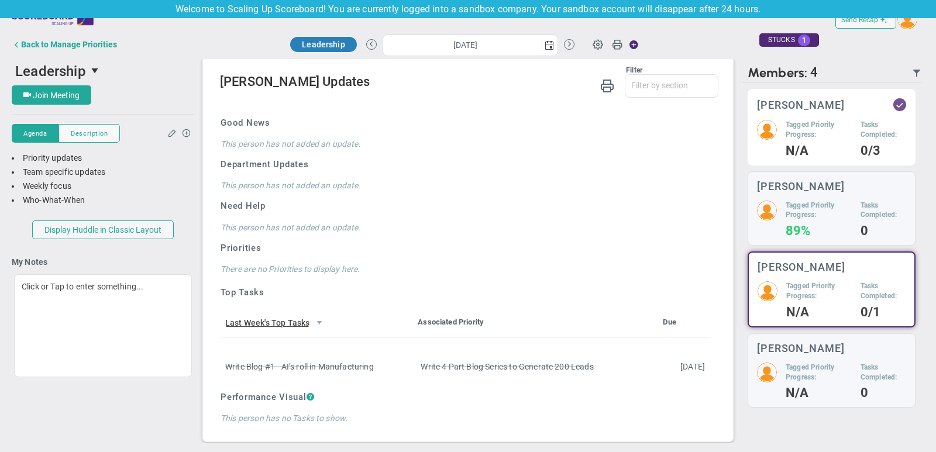
click at [798, 140] on div "Tagged Priority Progress: N/A" at bounding box center [819, 138] width 66 height 36
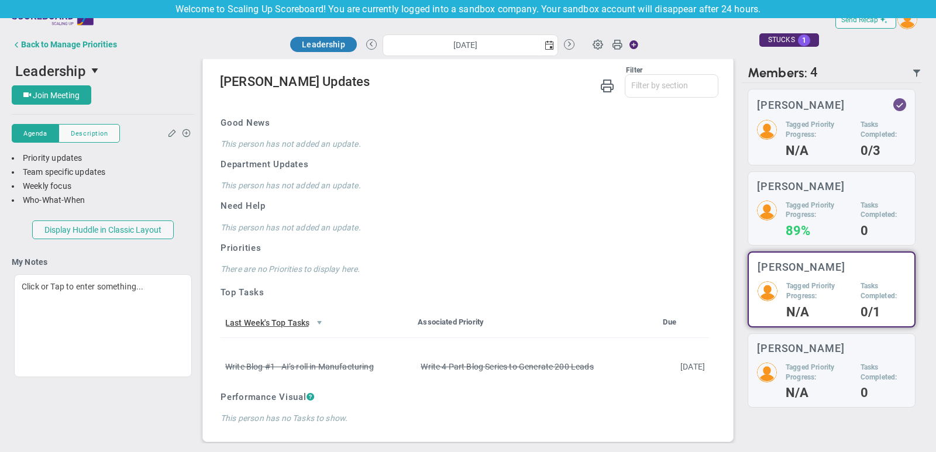
scroll to position [769, 0]
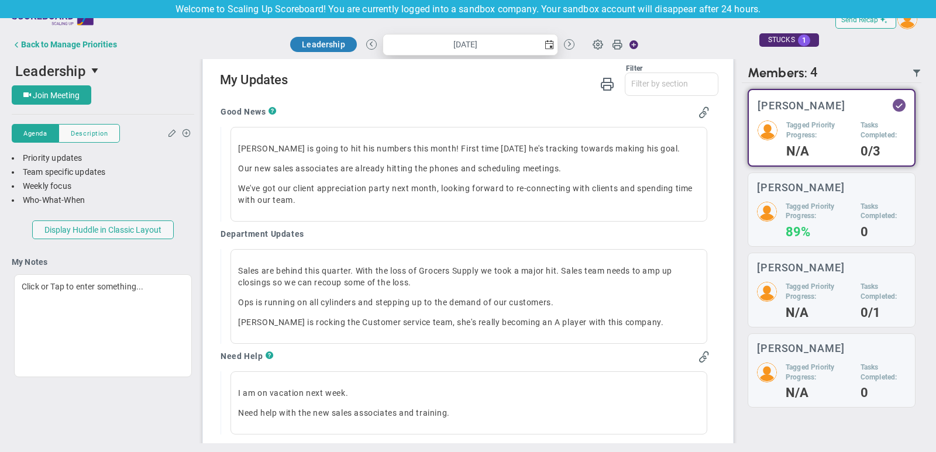
click at [544, 51] on span "select" at bounding box center [549, 45] width 16 height 20
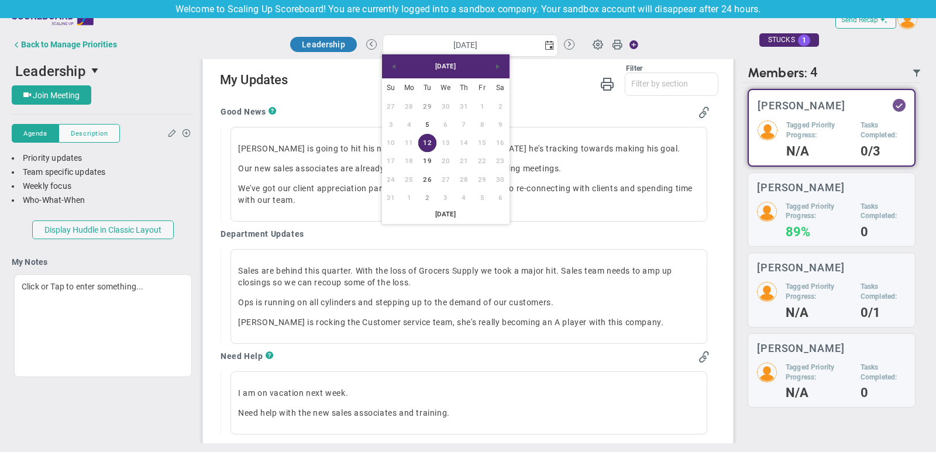
click at [541, 98] on div "Good News ? [PERSON_NAME] is going to hit his numbers this month! First time [D…" at bounding box center [465, 410] width 507 height 625
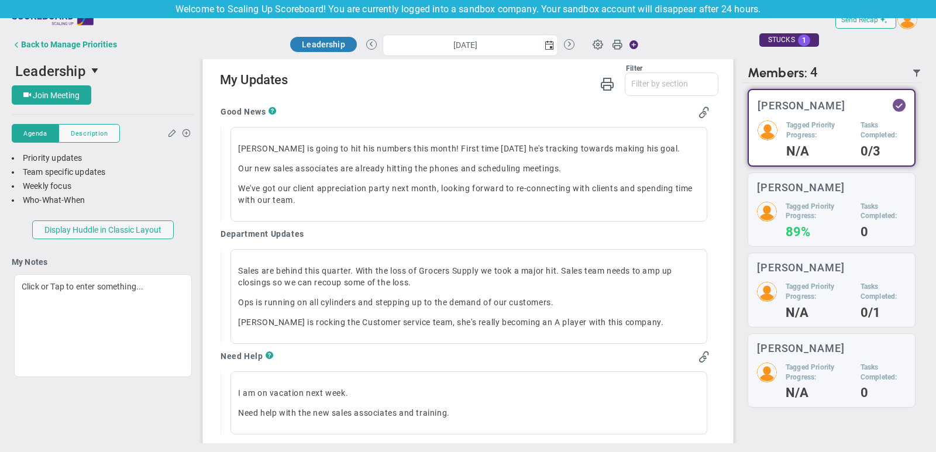
scroll to position [0, 0]
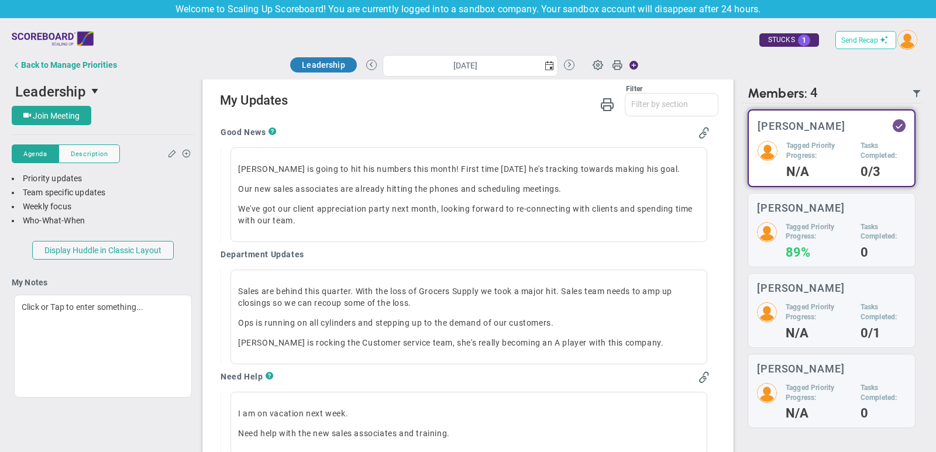
click at [869, 44] on button "Send Recap" at bounding box center [866, 40] width 61 height 18
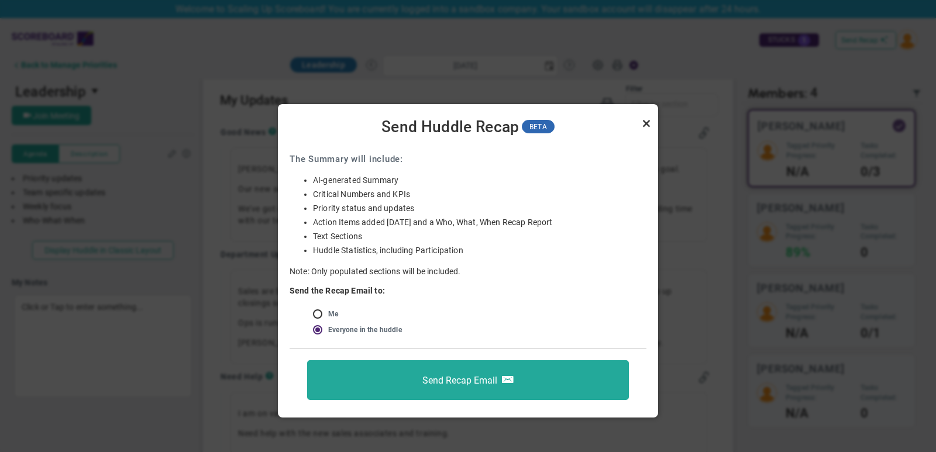
click at [648, 119] on link "Close" at bounding box center [647, 123] width 14 height 14
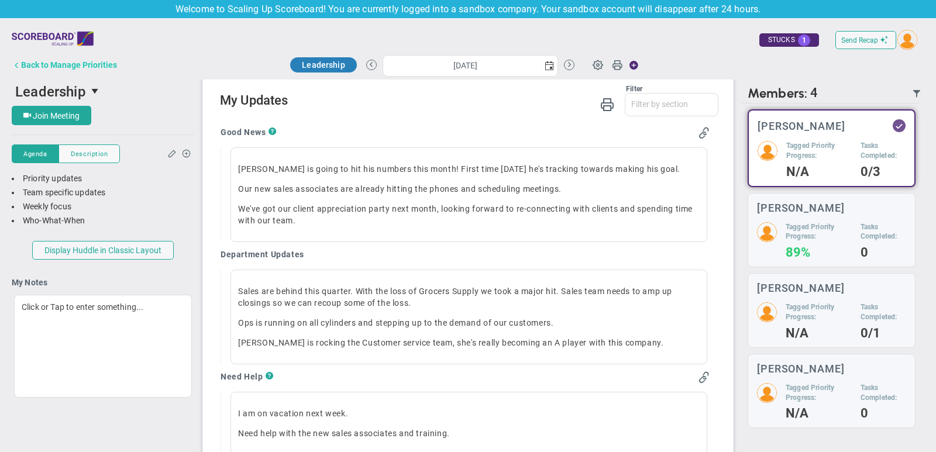
click at [103, 66] on div "Back to Manage Priorities" at bounding box center [69, 64] width 96 height 9
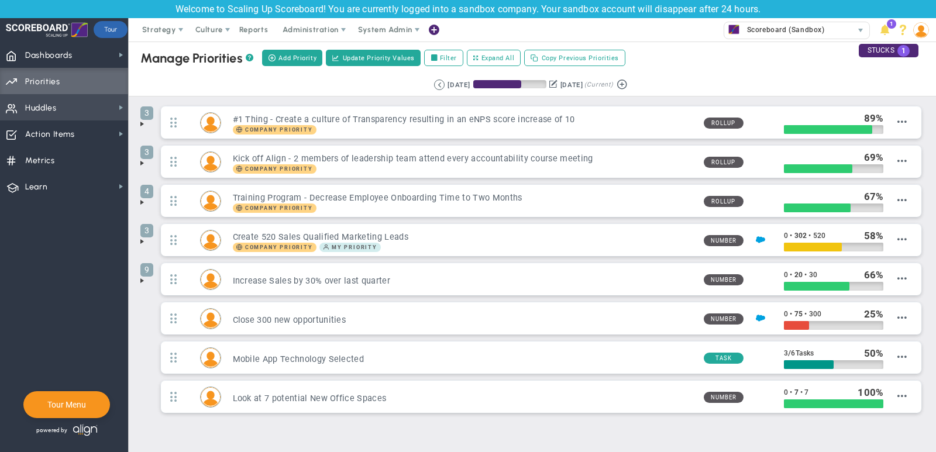
click at [99, 114] on span "Huddles Huddles" at bounding box center [64, 107] width 128 height 26
click at [245, 23] on span "Reports" at bounding box center [253, 29] width 41 height 23
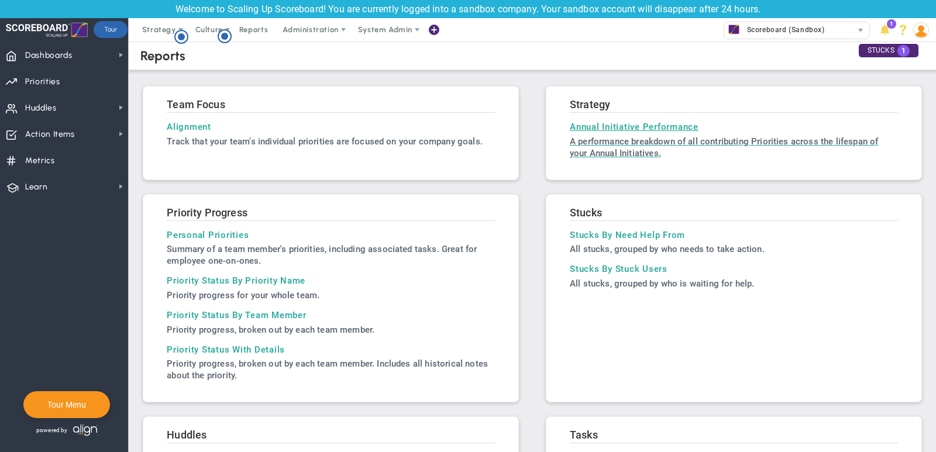
click at [623, 130] on h3 "Annual Initiative Performance" at bounding box center [734, 127] width 328 height 11
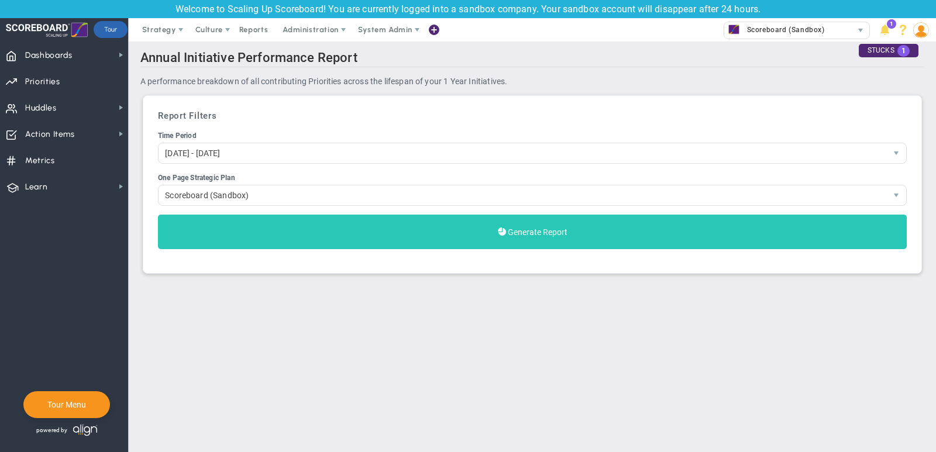
click at [610, 231] on button "Generate Report" at bounding box center [532, 232] width 749 height 35
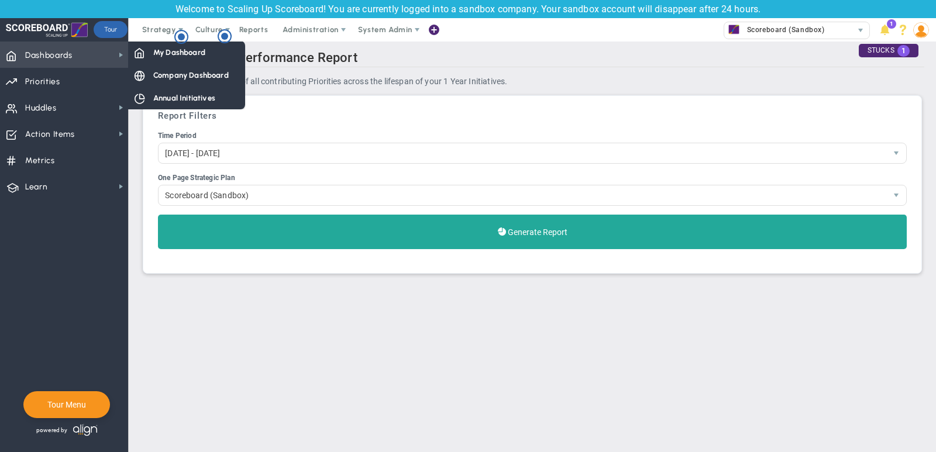
click at [110, 56] on span "Dashboards Dashboards" at bounding box center [64, 55] width 128 height 26
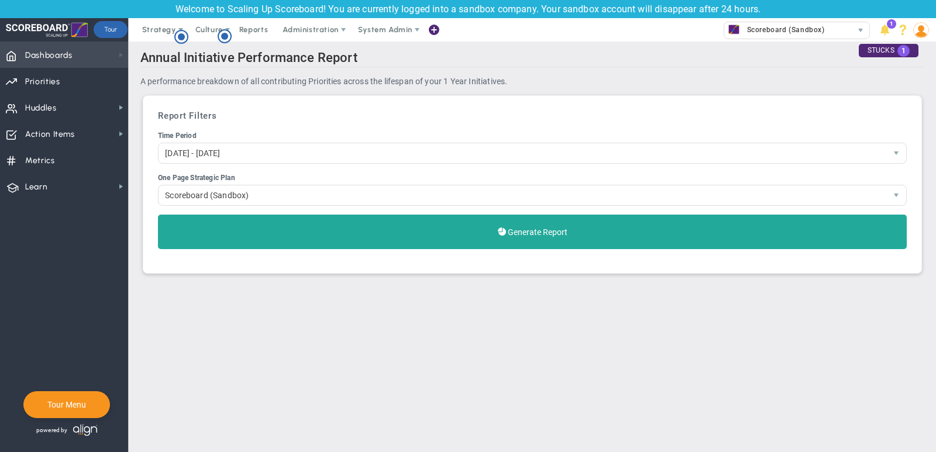
click at [118, 53] on span at bounding box center [120, 54] width 9 height 9
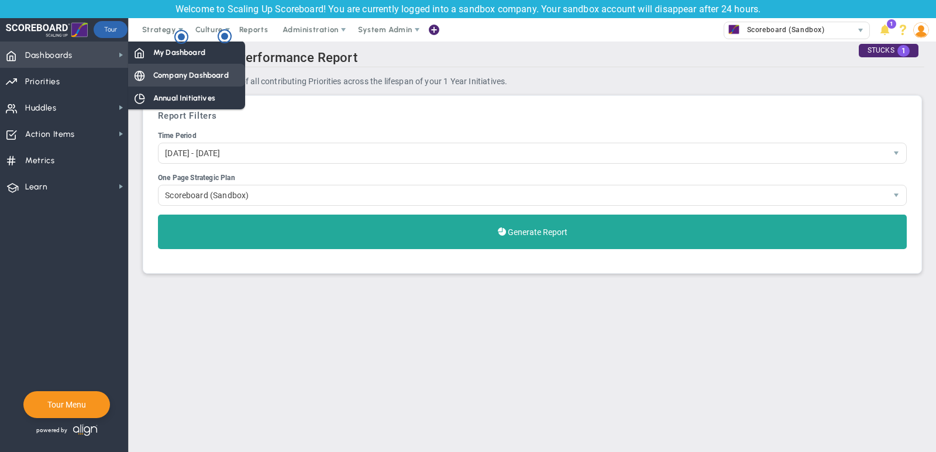
click at [162, 76] on span "Company Dashboard" at bounding box center [190, 75] width 75 height 11
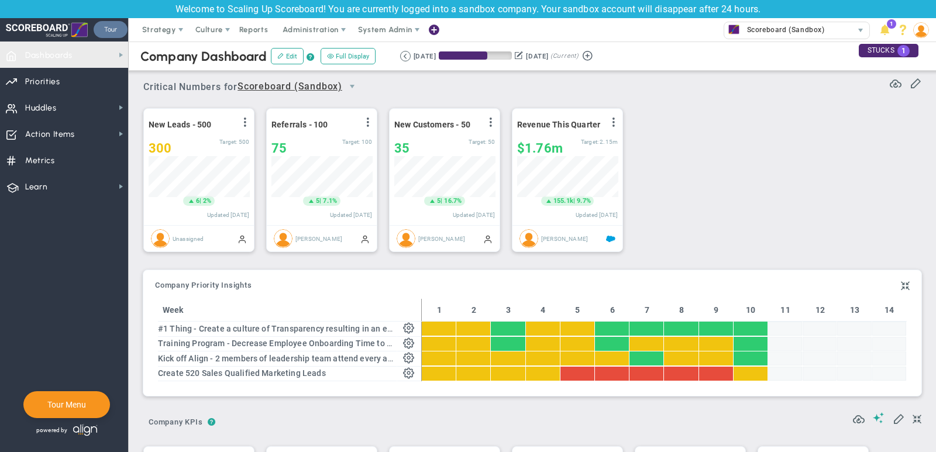
scroll to position [585108, 585048]
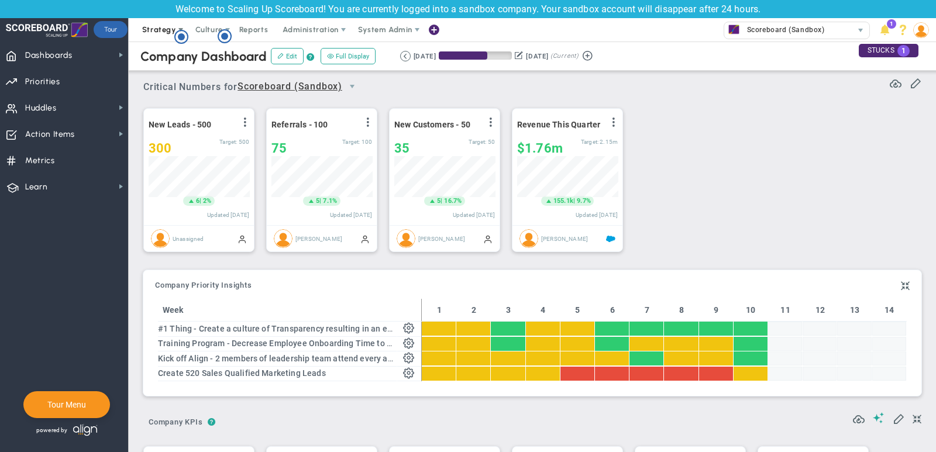
click at [158, 27] on span "Strategy" at bounding box center [159, 29] width 34 height 9
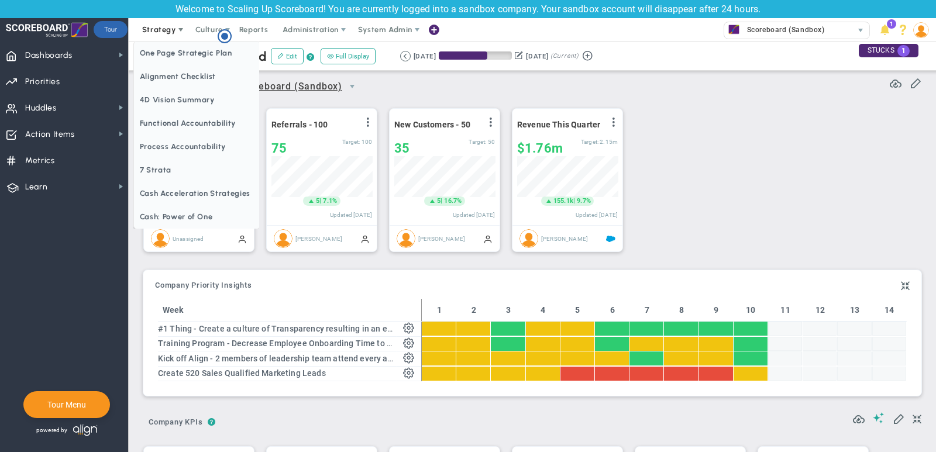
scroll to position [0, 0]
click at [170, 75] on span "Alignment Checklist" at bounding box center [197, 76] width 126 height 23
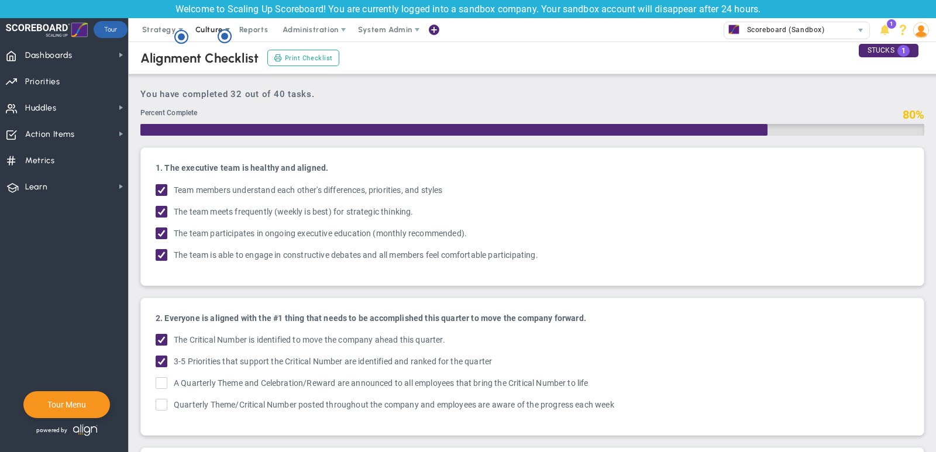
click at [207, 29] on span "Culture" at bounding box center [209, 29] width 28 height 9
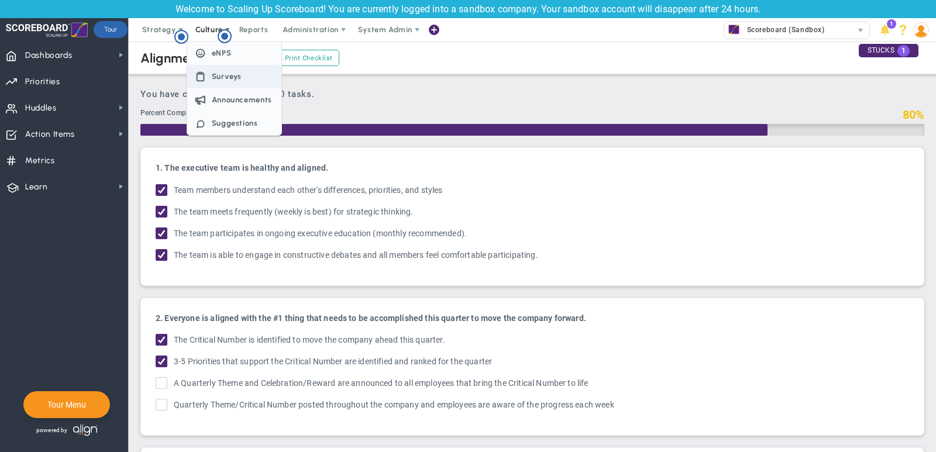
click at [221, 76] on span "Surveys" at bounding box center [227, 76] width 30 height 9
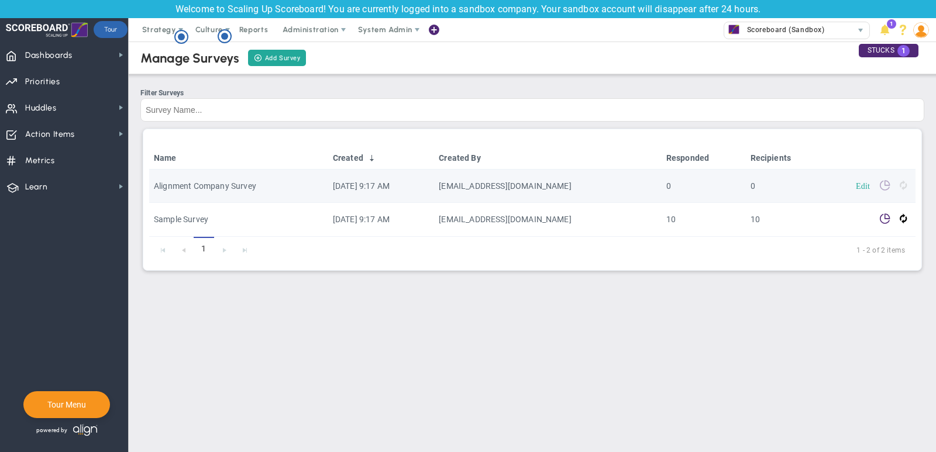
click at [858, 187] on link "Edit" at bounding box center [863, 185] width 14 height 8
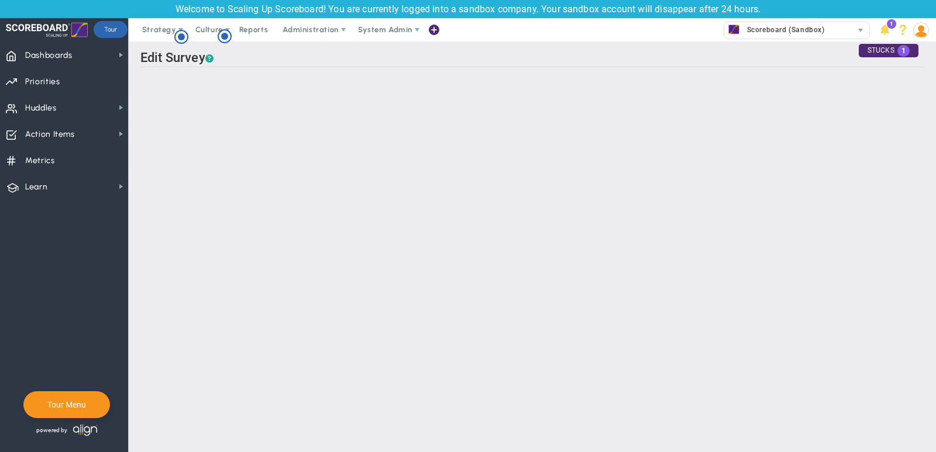
type input "Alignment Company Survey"
checkbox input "true"
type input "Alignment Survey: Where should our company focus?"
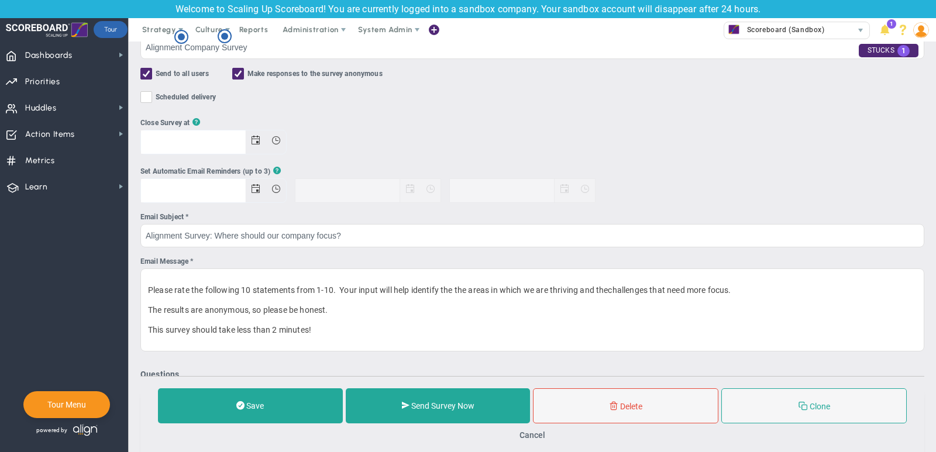
scroll to position [69, 0]
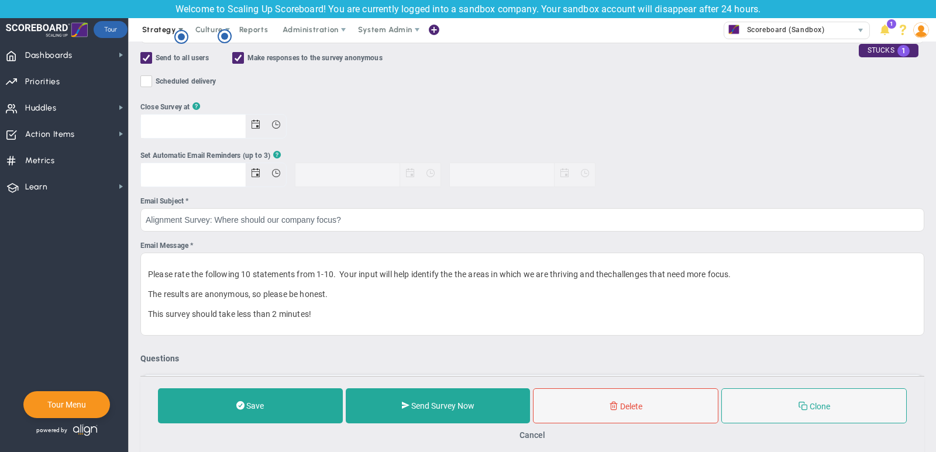
click at [161, 34] on span "Strategy" at bounding box center [159, 29] width 34 height 9
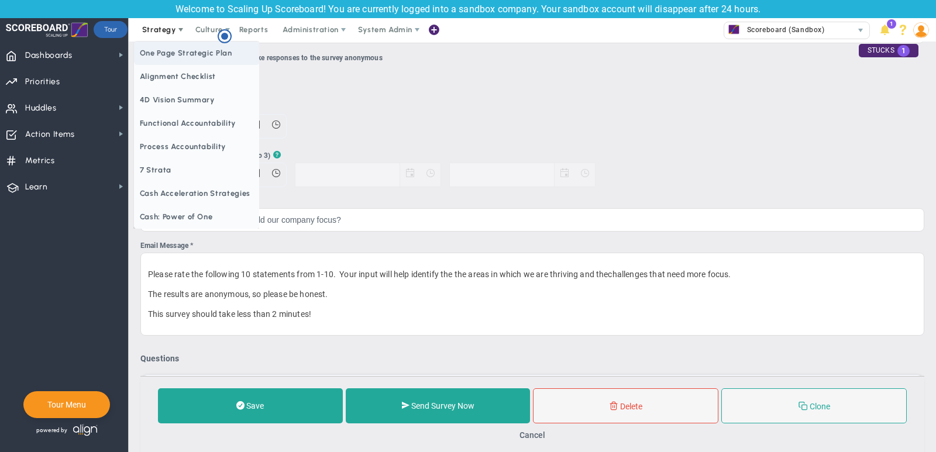
scroll to position [0, 0]
click at [175, 75] on span "Alignment Checklist" at bounding box center [197, 76] width 126 height 23
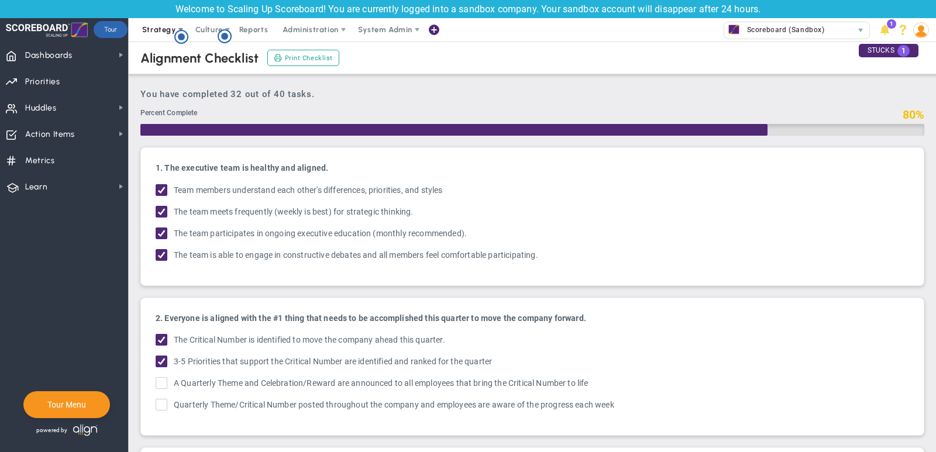
click at [149, 34] on span "Strategy" at bounding box center [159, 29] width 34 height 9
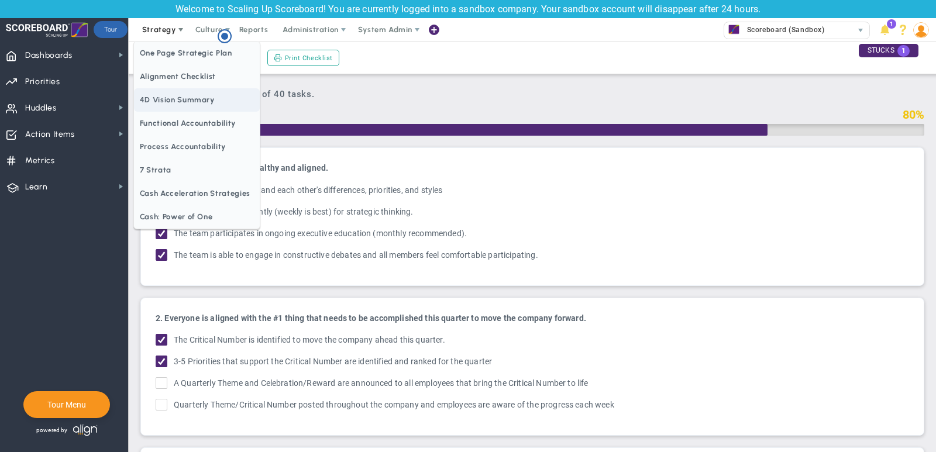
click at [174, 102] on span "4D Vision Summary" at bounding box center [197, 99] width 126 height 23
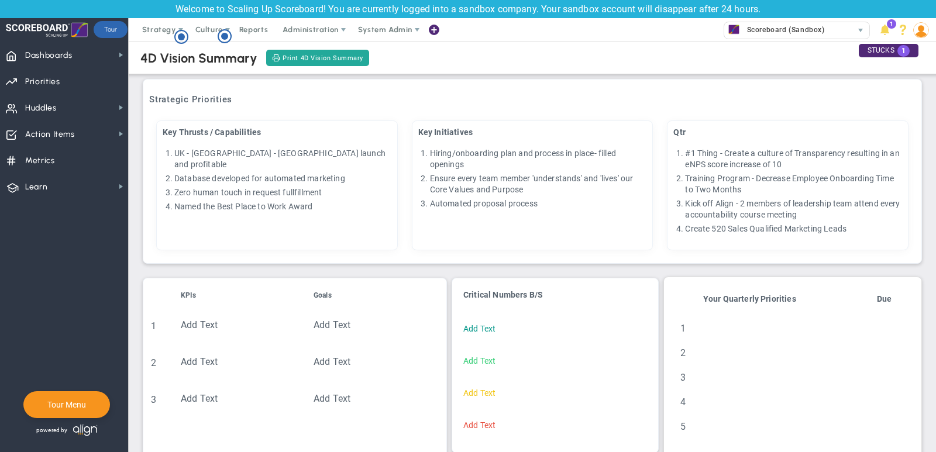
scroll to position [221, 0]
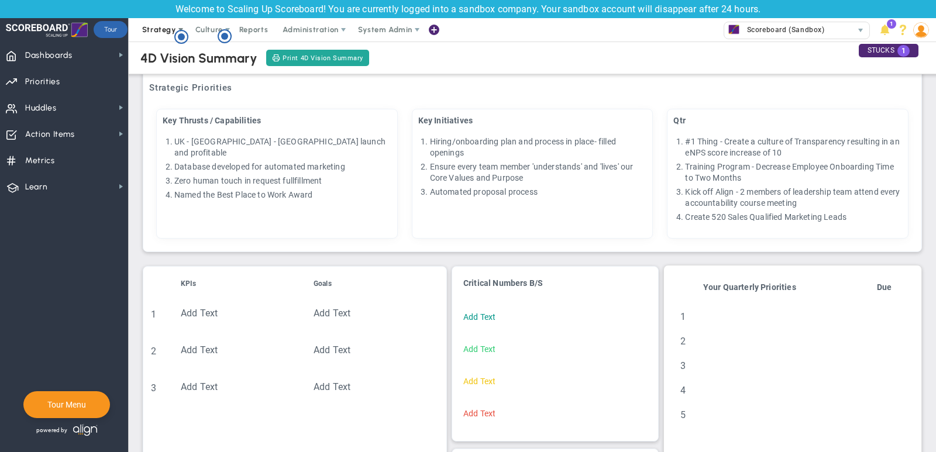
click at [153, 29] on span "Strategy" at bounding box center [159, 29] width 34 height 9
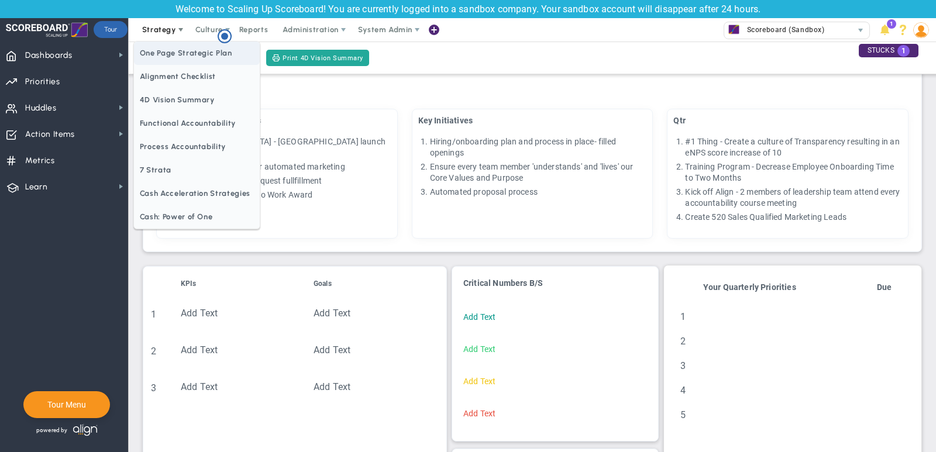
scroll to position [0, 0]
click at [167, 125] on span "Functional Accountability" at bounding box center [197, 123] width 126 height 23
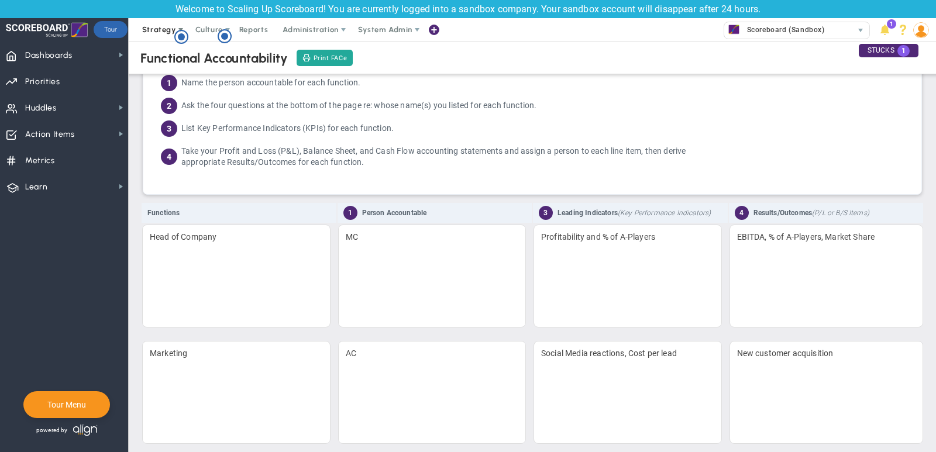
click at [160, 31] on span "Strategy" at bounding box center [159, 29] width 34 height 9
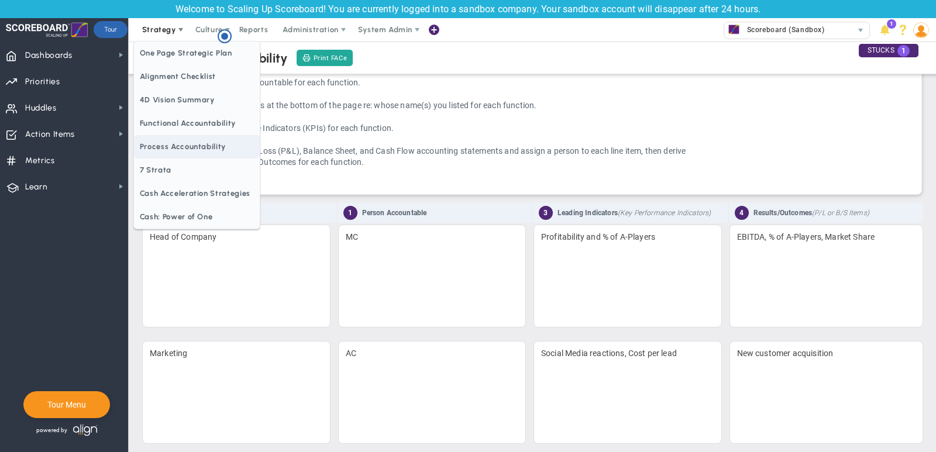
click at [175, 152] on span "Process Accountability" at bounding box center [197, 146] width 126 height 23
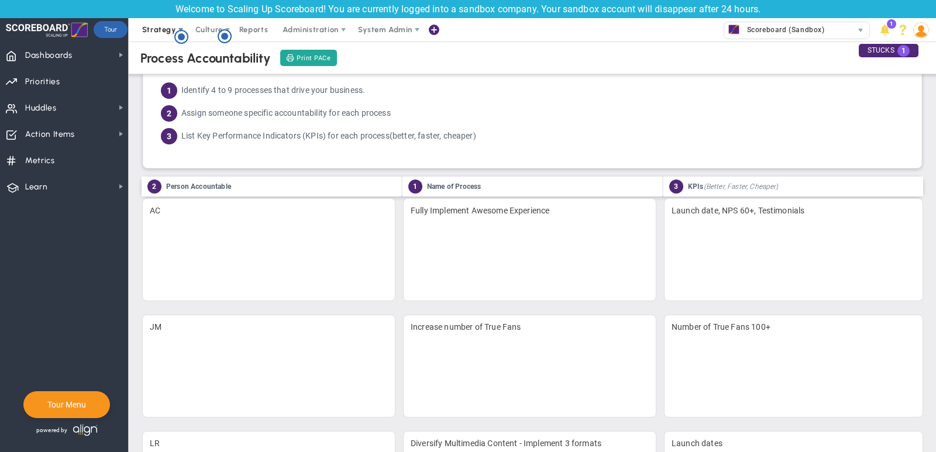
click at [156, 29] on span "Strategy" at bounding box center [159, 29] width 34 height 9
click at [62, 183] on span "Learn Learn" at bounding box center [64, 186] width 128 height 26
